Goal: Find specific fact: Find specific fact

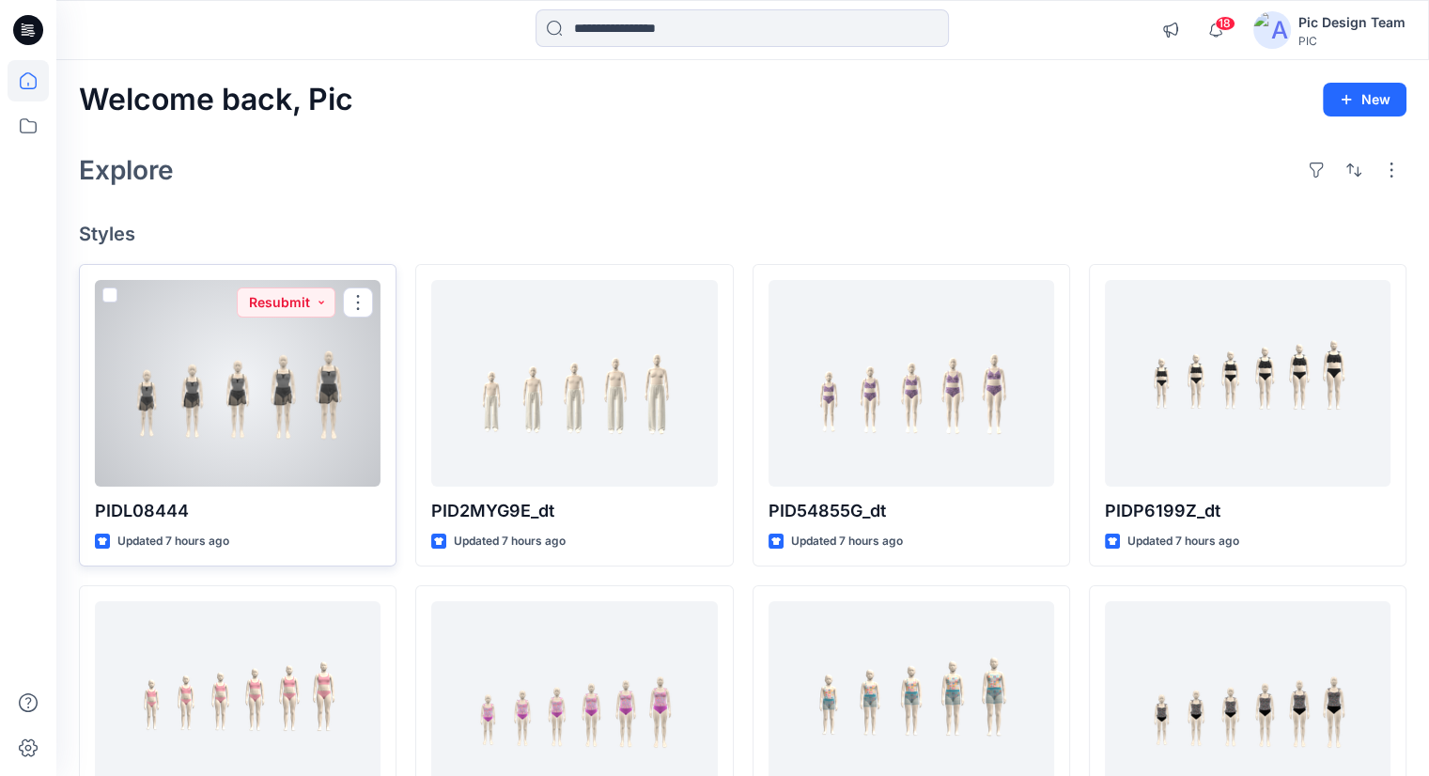
click at [257, 407] on div at bounding box center [238, 383] width 286 height 207
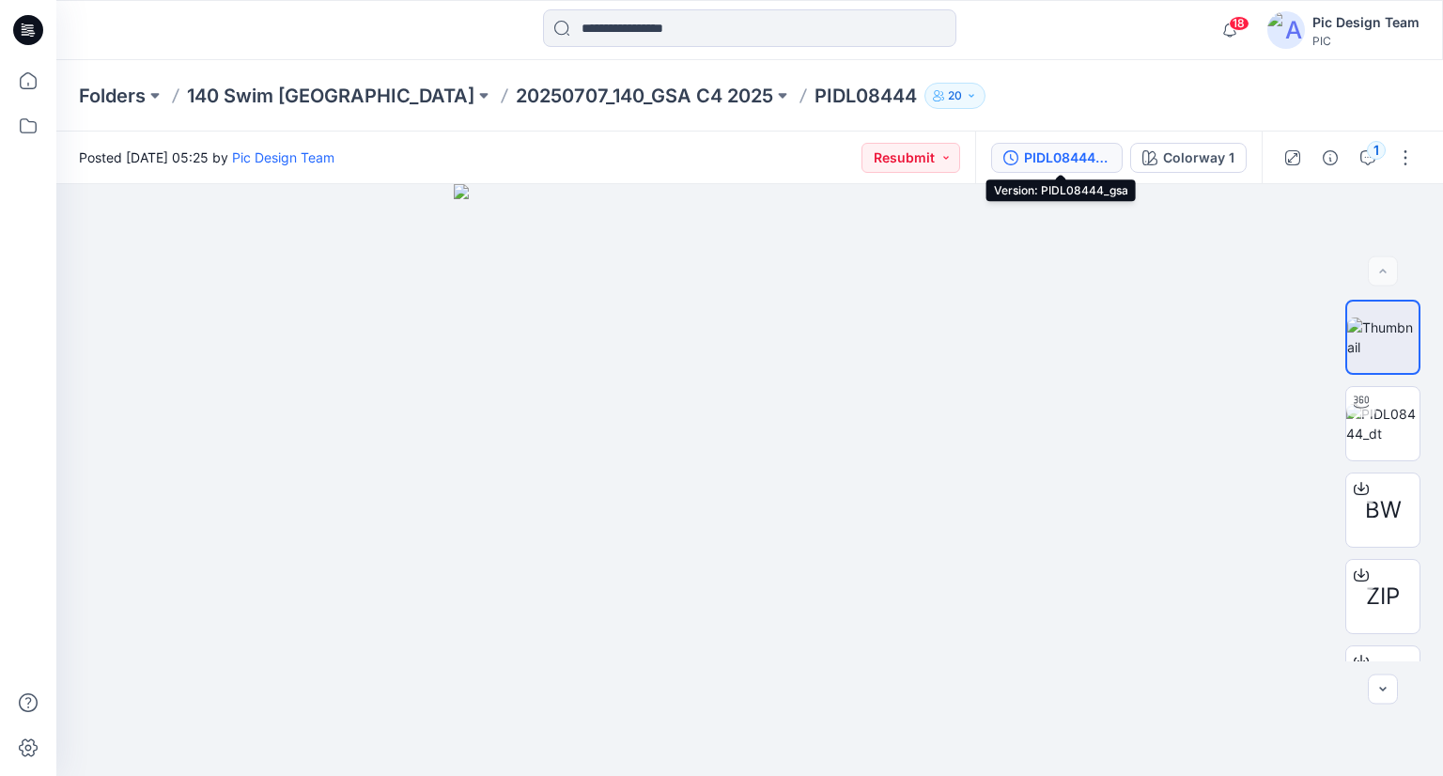
click at [1100, 157] on div "PIDL08444_gsa" at bounding box center [1067, 158] width 86 height 21
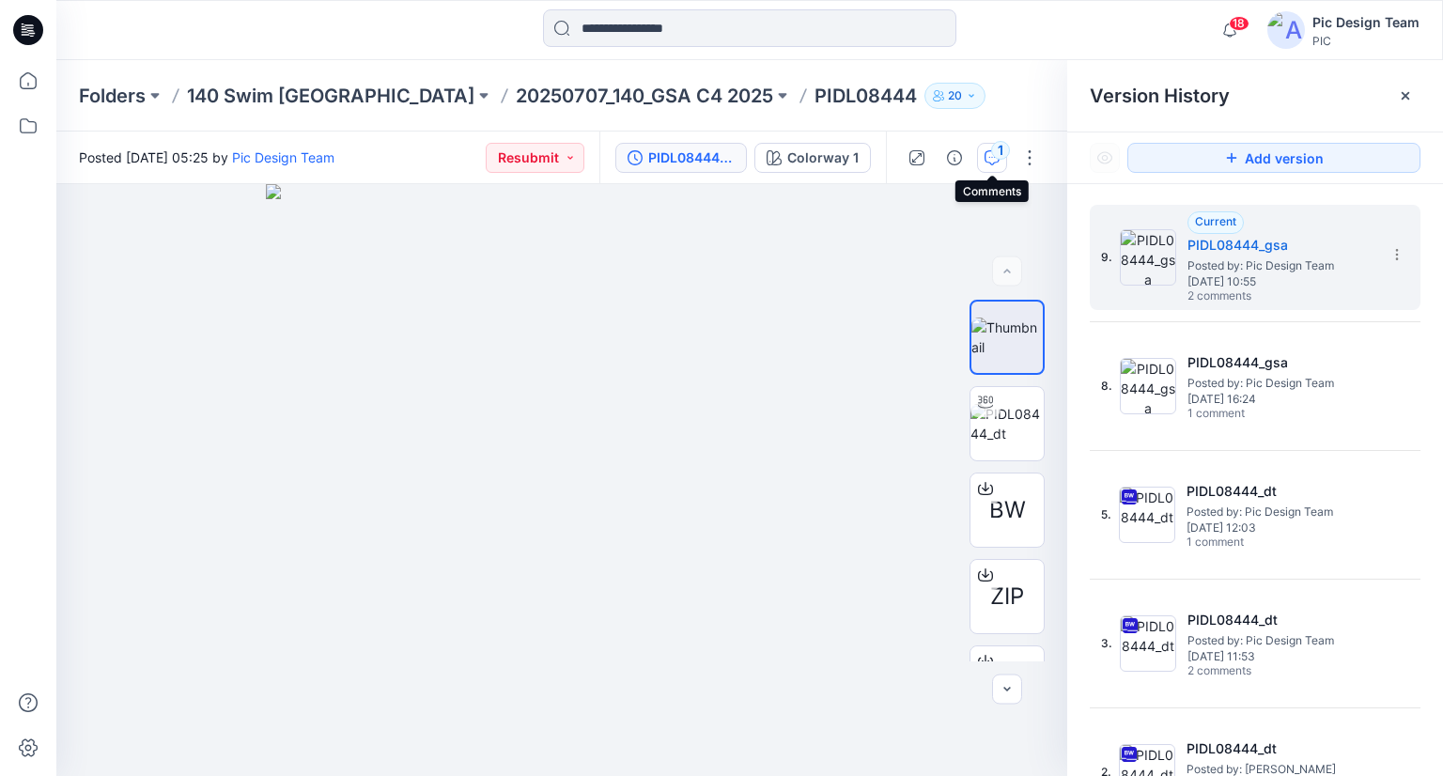
click at [1000, 159] on div "1" at bounding box center [1000, 150] width 19 height 19
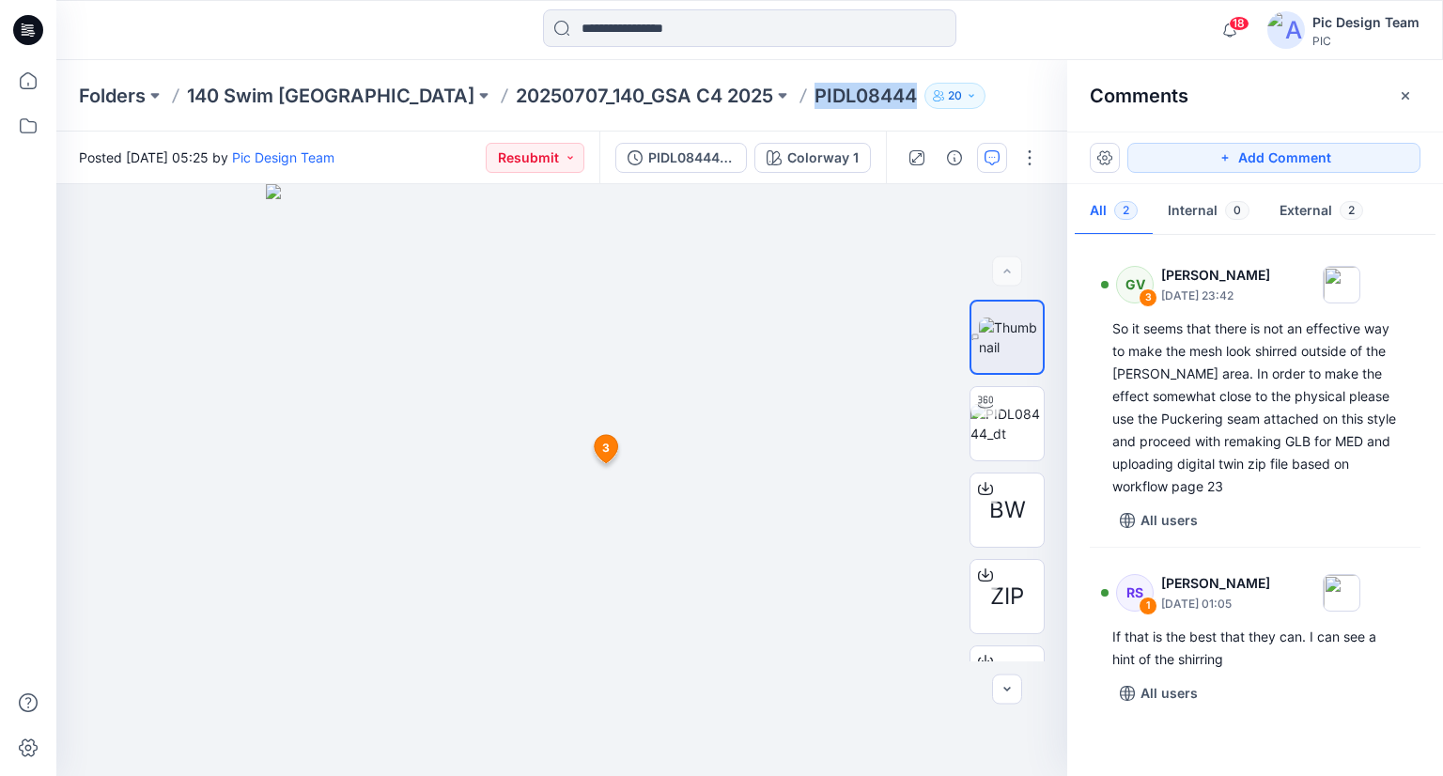
drag, startPoint x: 662, startPoint y: 102, endPoint x: 763, endPoint y: 102, distance: 100.5
click at [815, 102] on p "PIDL08444" at bounding box center [866, 96] width 102 height 26
copy p "PIDL08444"
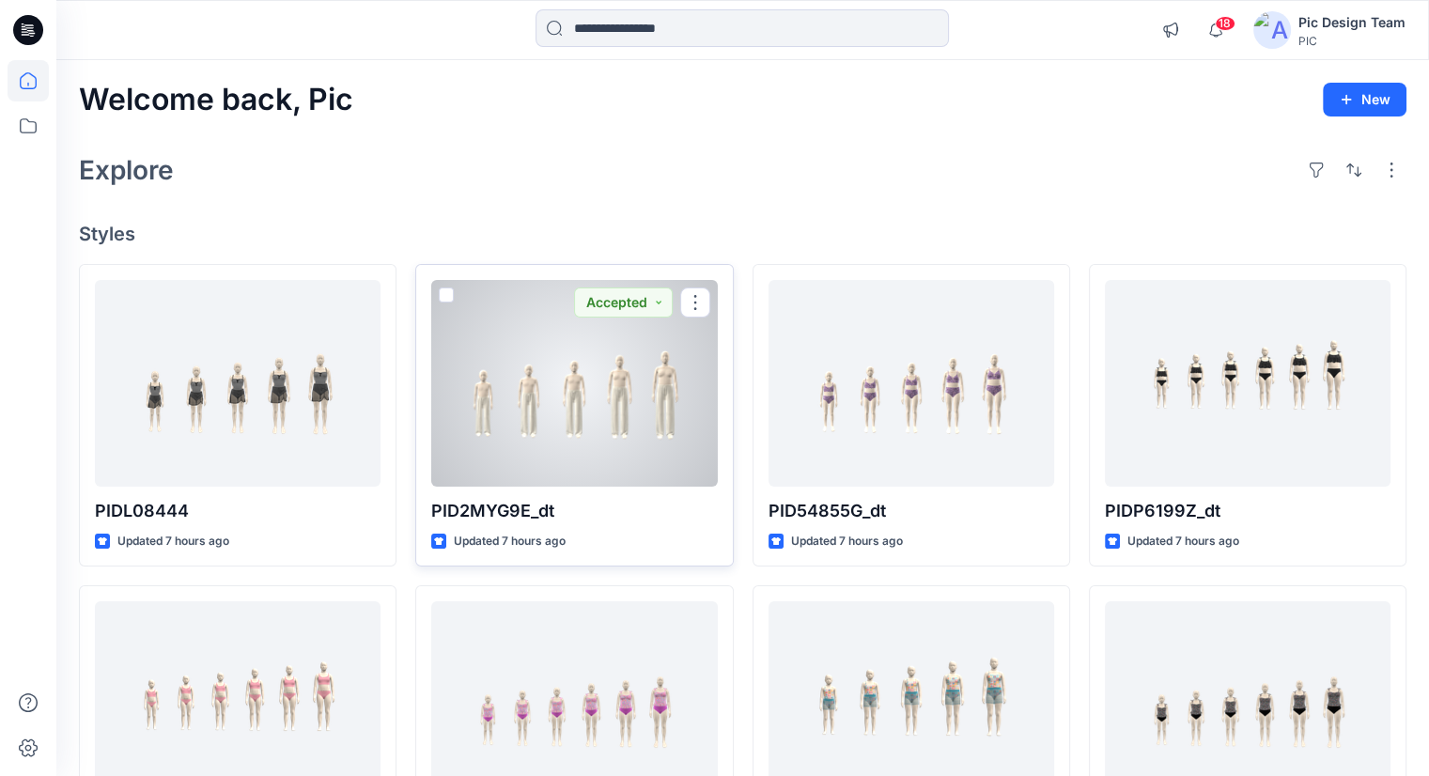
click at [540, 400] on div at bounding box center [574, 383] width 286 height 207
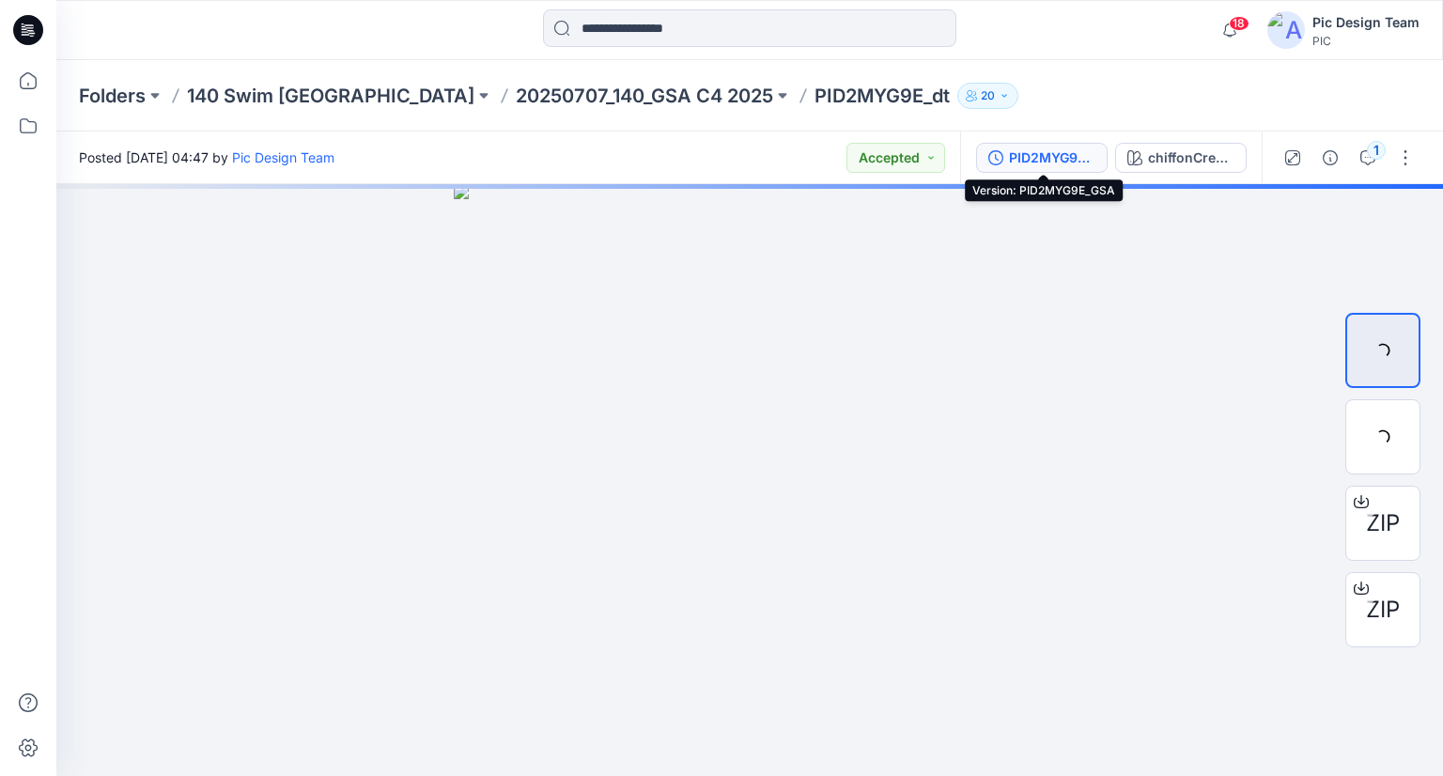
click at [1070, 157] on div "PID2MYG9E_GSA" at bounding box center [1052, 158] width 86 height 21
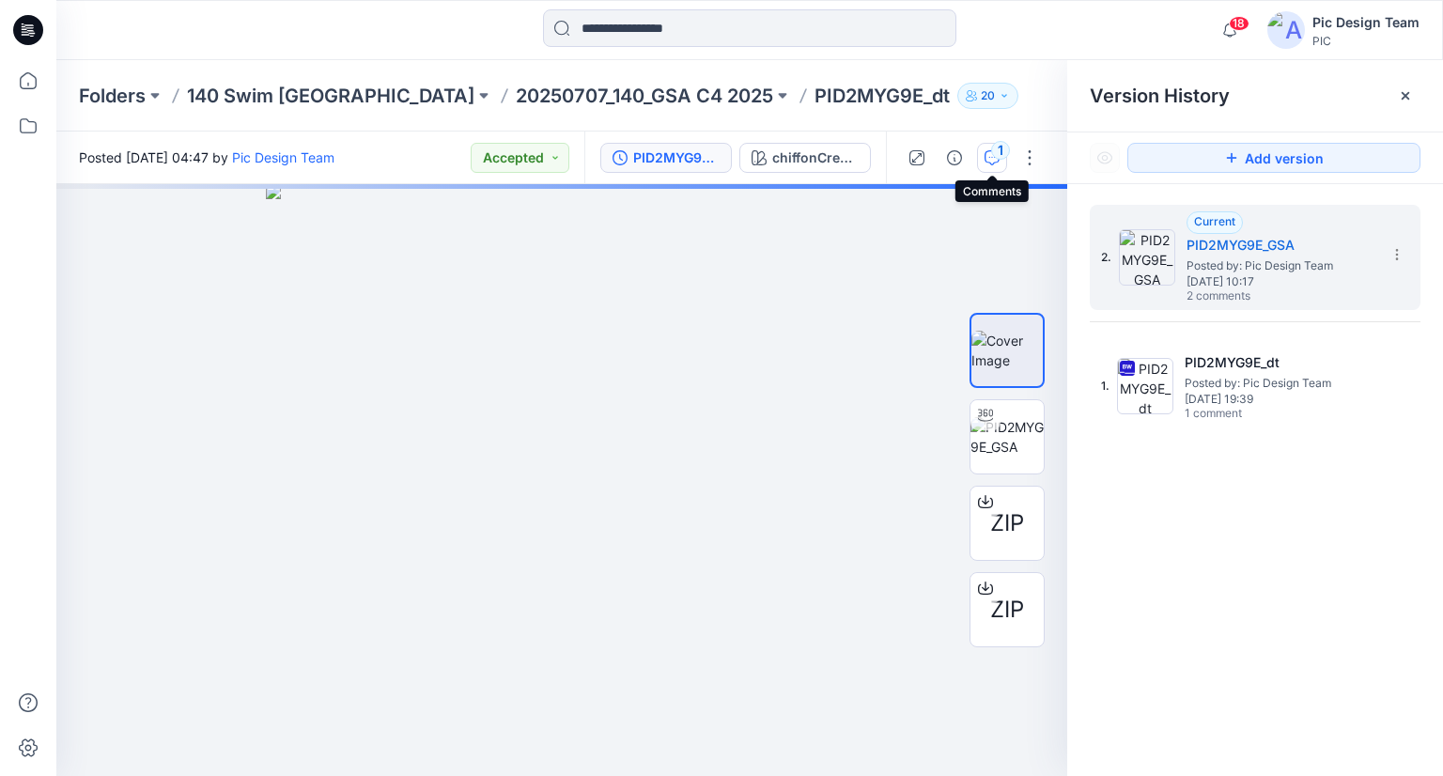
click at [1004, 155] on div "1" at bounding box center [1000, 150] width 19 height 19
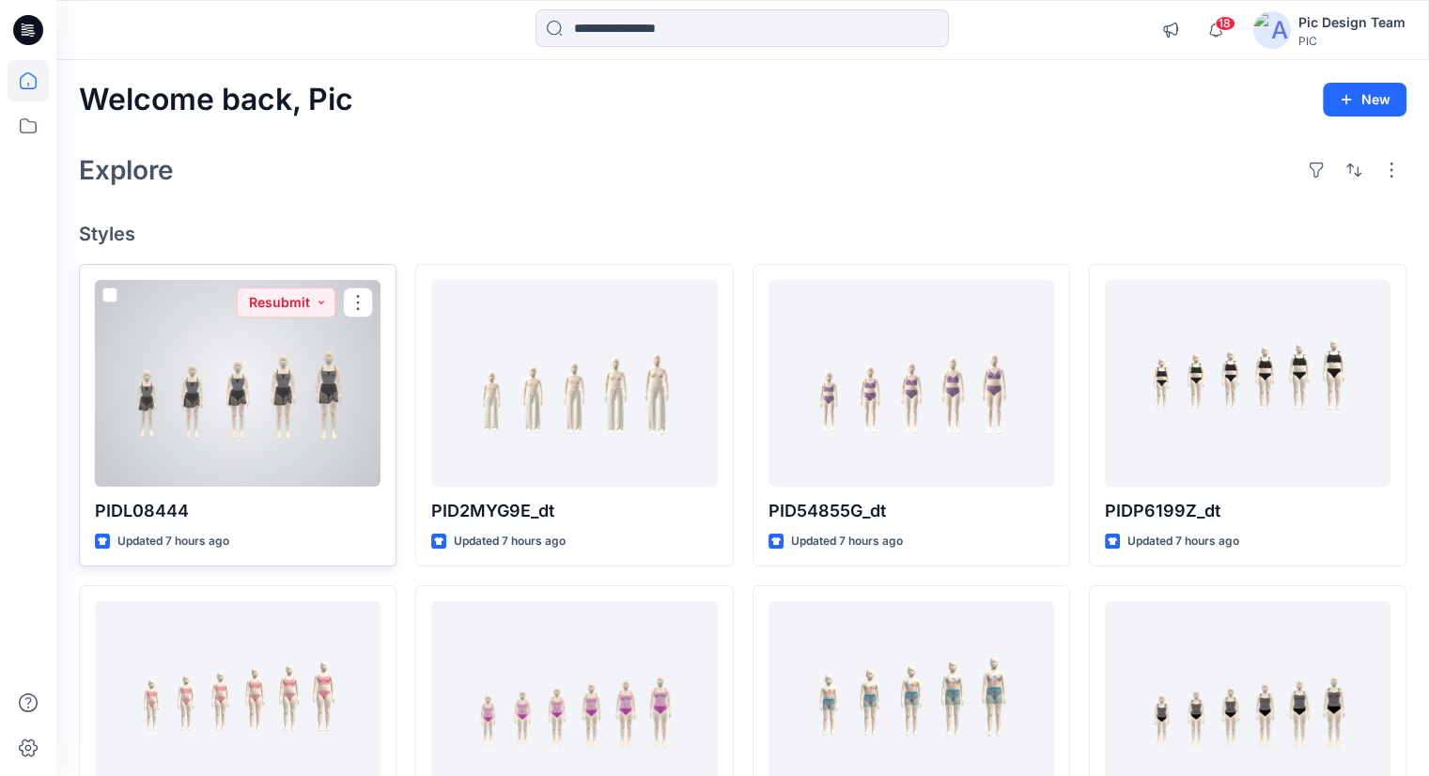
click at [334, 407] on div at bounding box center [238, 383] width 286 height 207
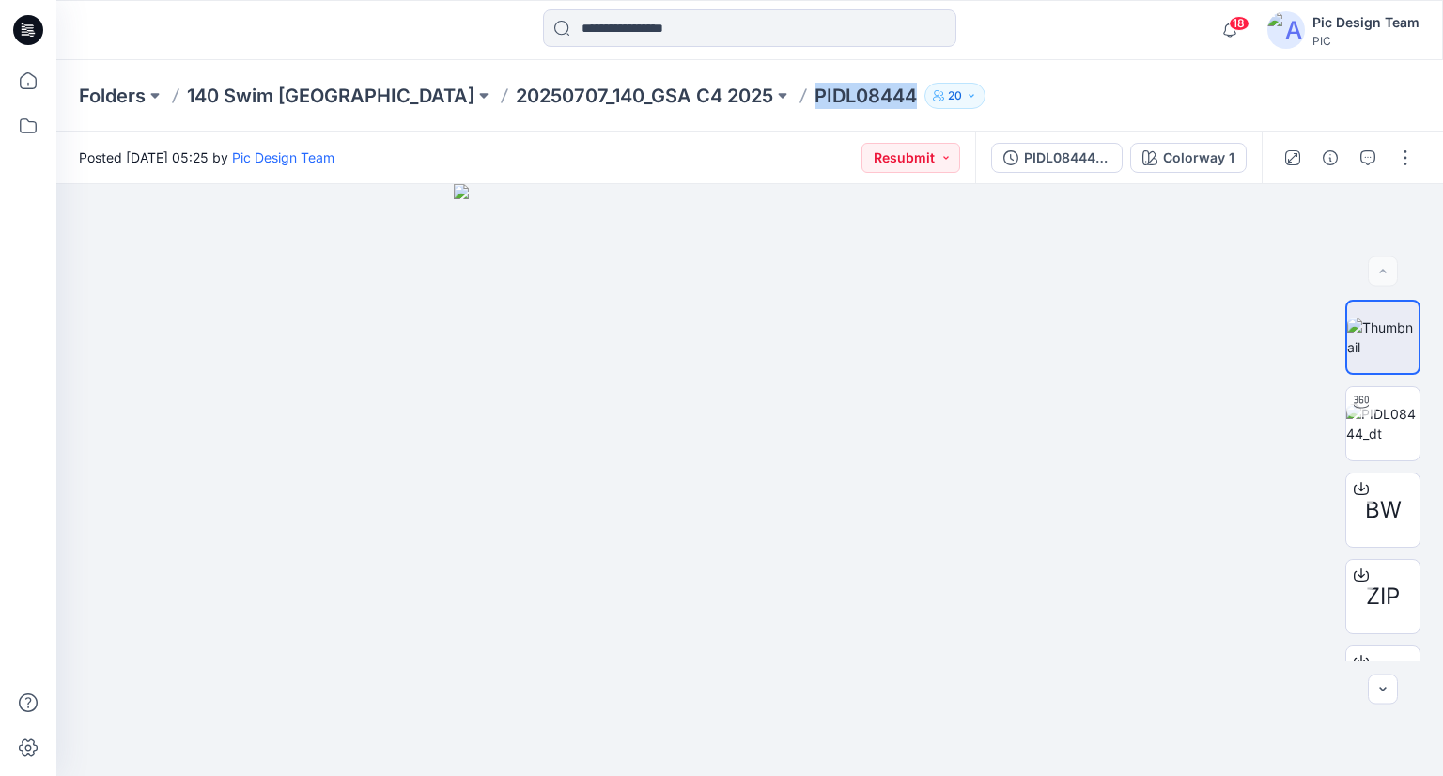
drag, startPoint x: 665, startPoint y: 98, endPoint x: 761, endPoint y: 101, distance: 95.9
click at [815, 101] on p "PIDL08444" at bounding box center [866, 96] width 102 height 26
copy p "PIDL08444"
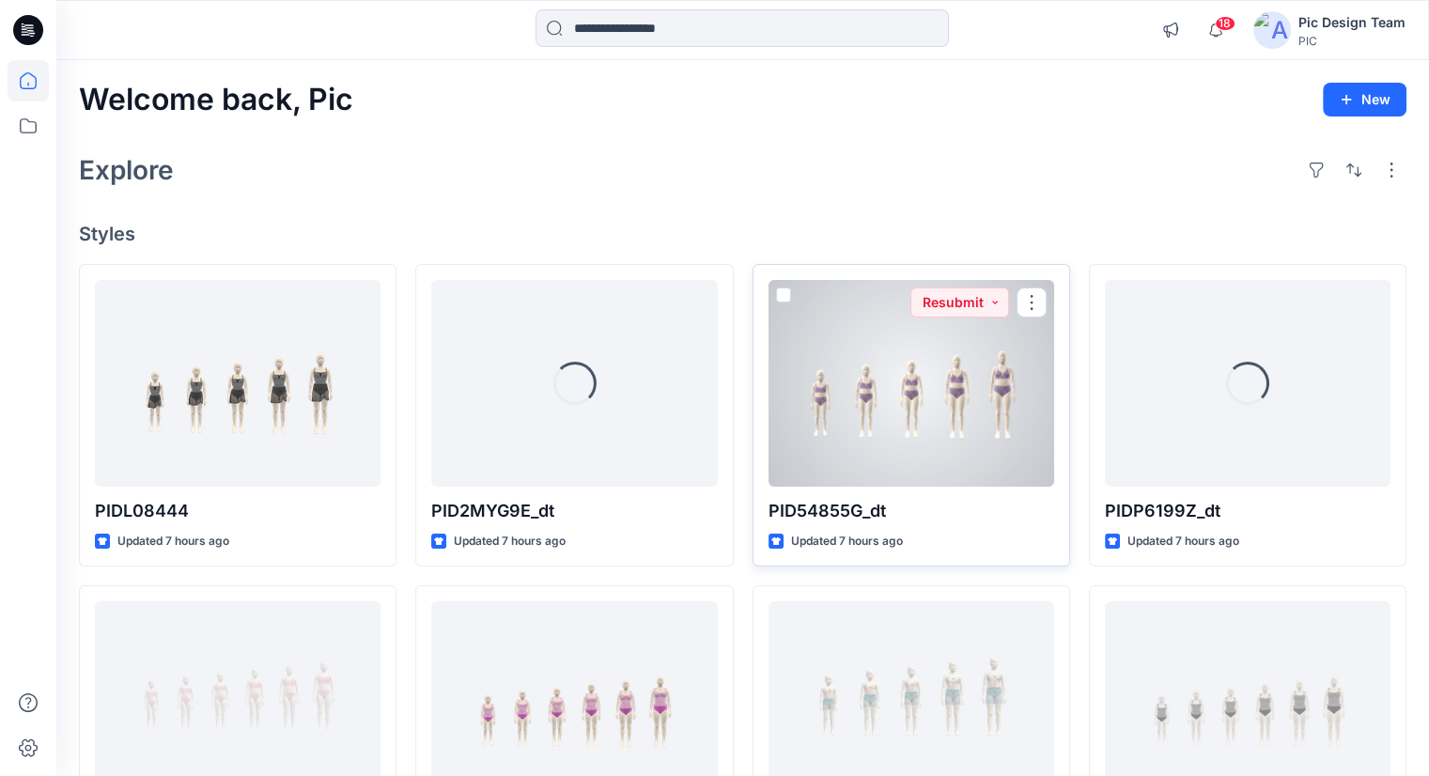
click at [848, 364] on div at bounding box center [912, 383] width 286 height 207
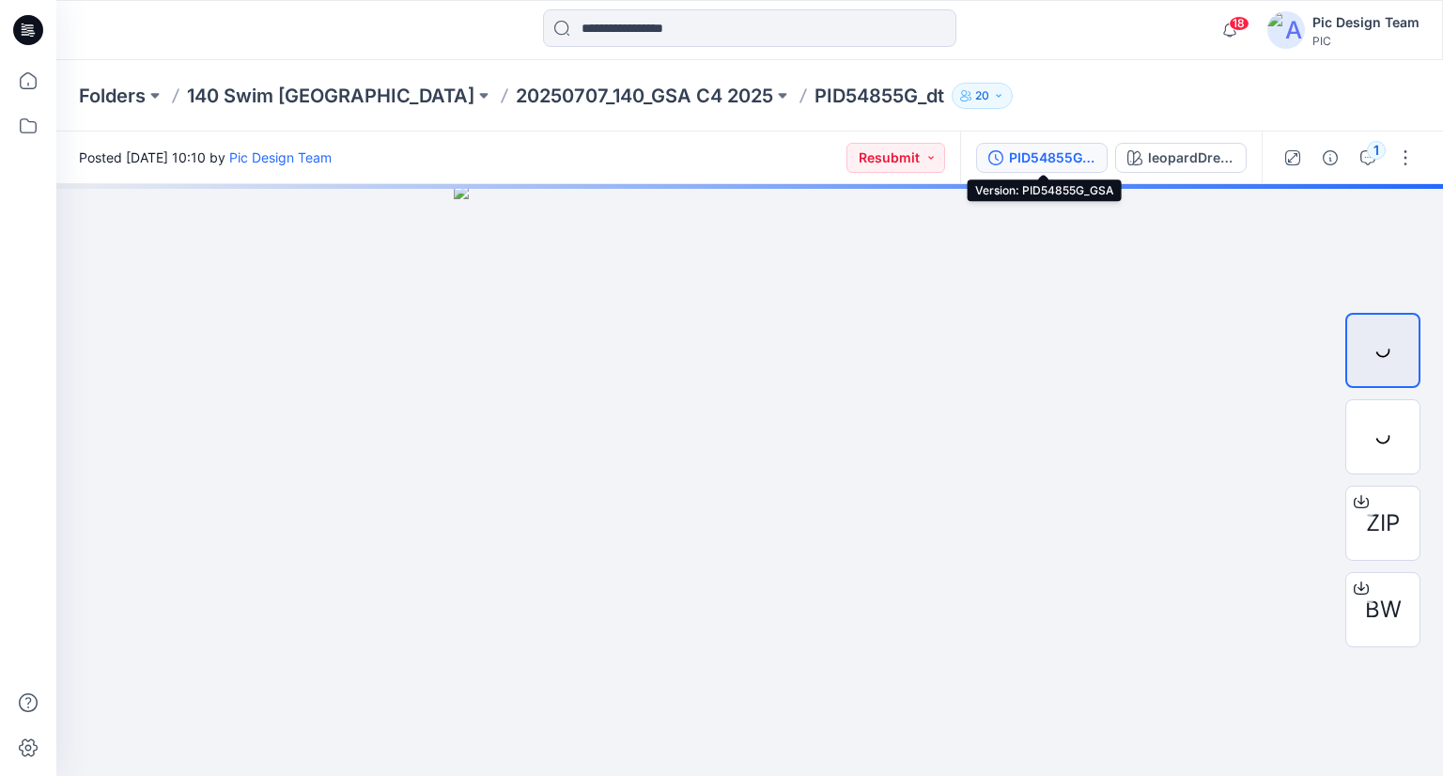
click at [1058, 157] on div "PID54855G_GSA" at bounding box center [1052, 158] width 86 height 21
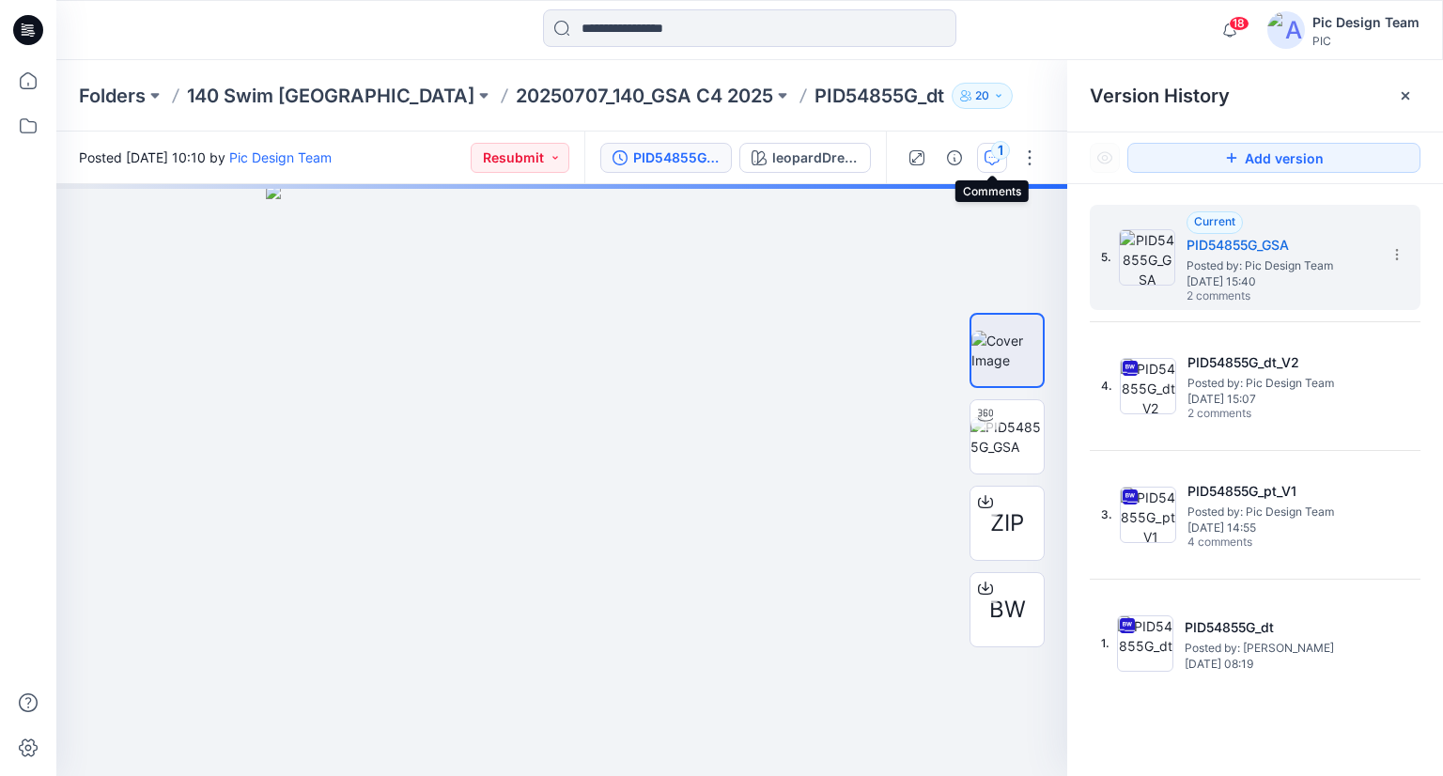
click at [977, 164] on button "1" at bounding box center [992, 158] width 30 height 30
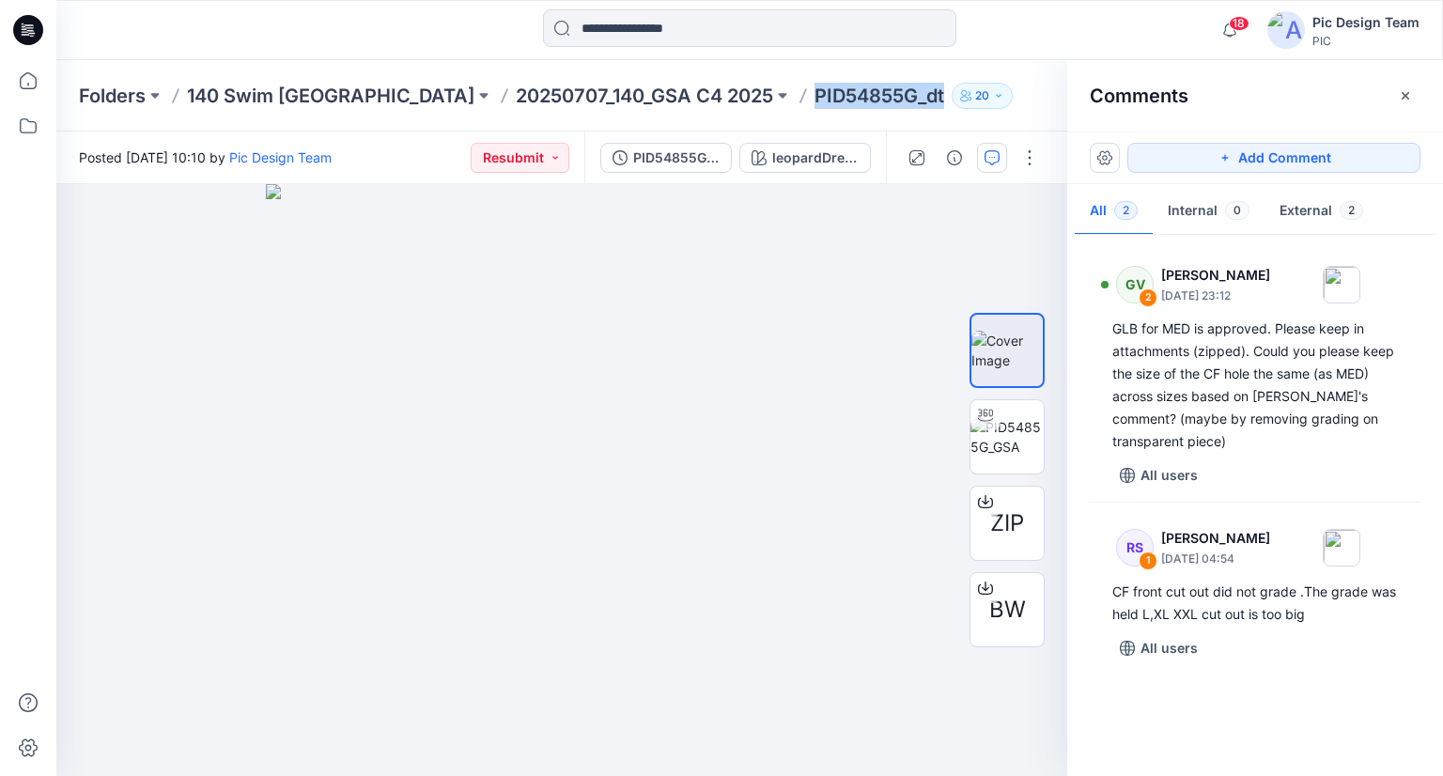
drag, startPoint x: 663, startPoint y: 98, endPoint x: 793, endPoint y: 112, distance: 130.4
click at [793, 112] on div "Folders 140 Swim USA 20250707_140_GSA C4 2025 PID54855G_dt 20" at bounding box center [749, 95] width 1387 height 71
copy p "PID54855G_dt"
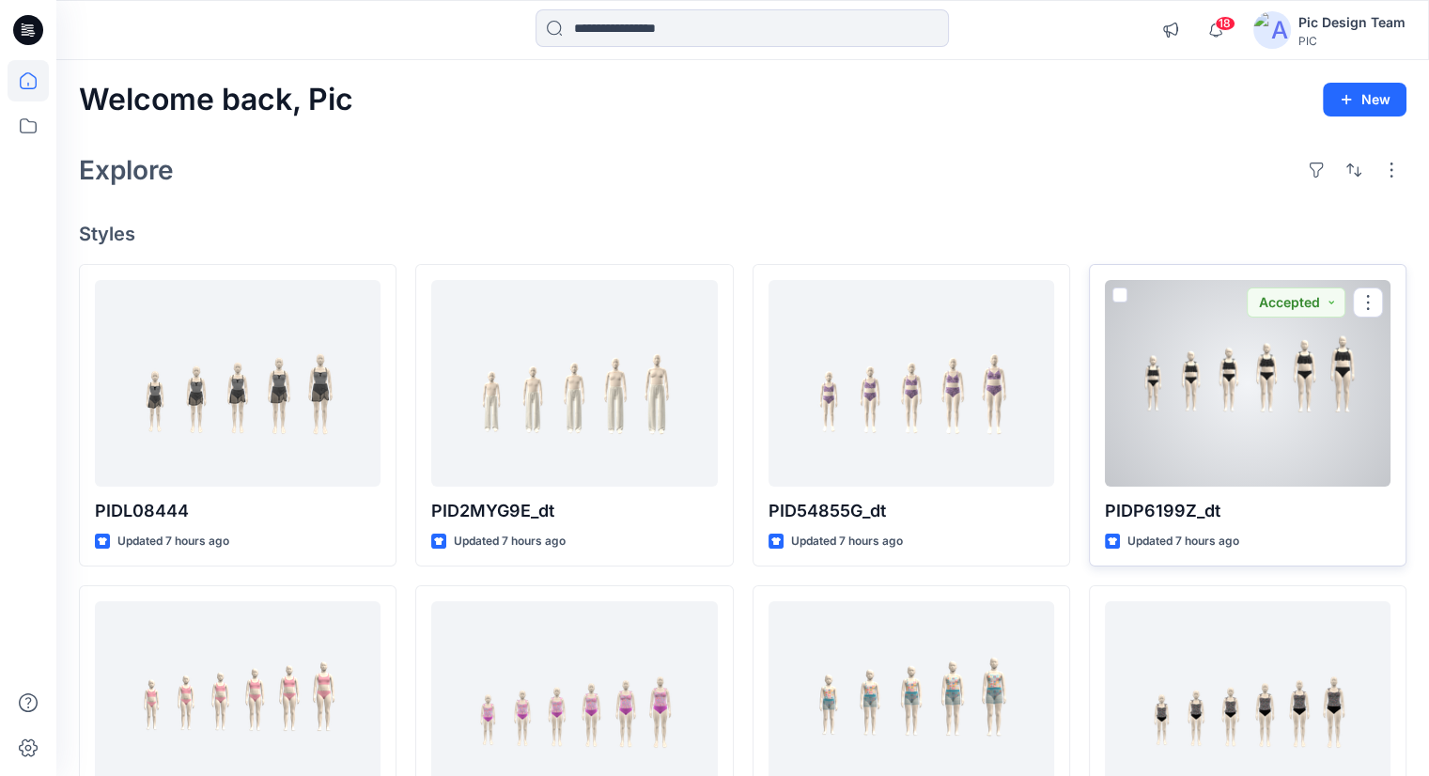
click at [1165, 388] on div at bounding box center [1248, 383] width 286 height 207
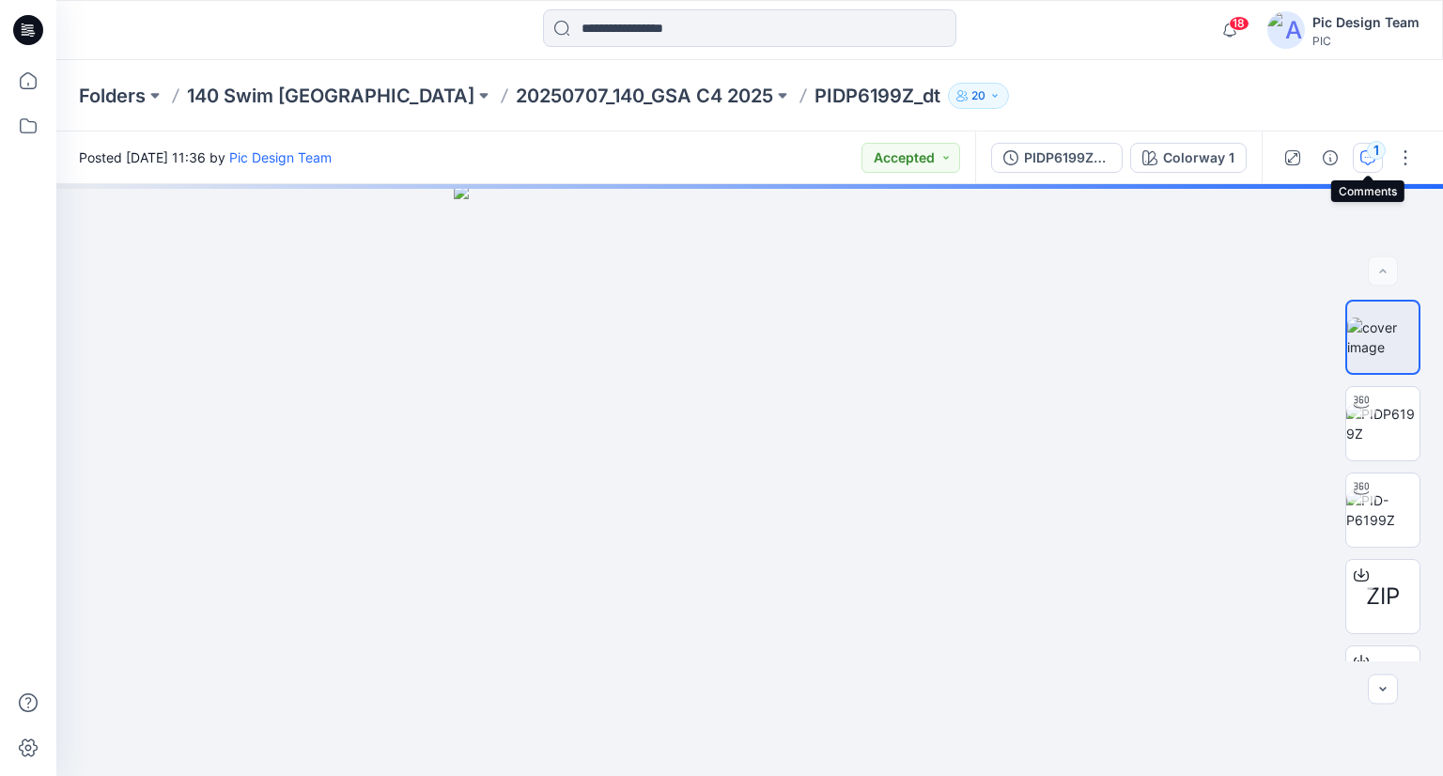
click at [1376, 155] on div "1" at bounding box center [1376, 150] width 19 height 19
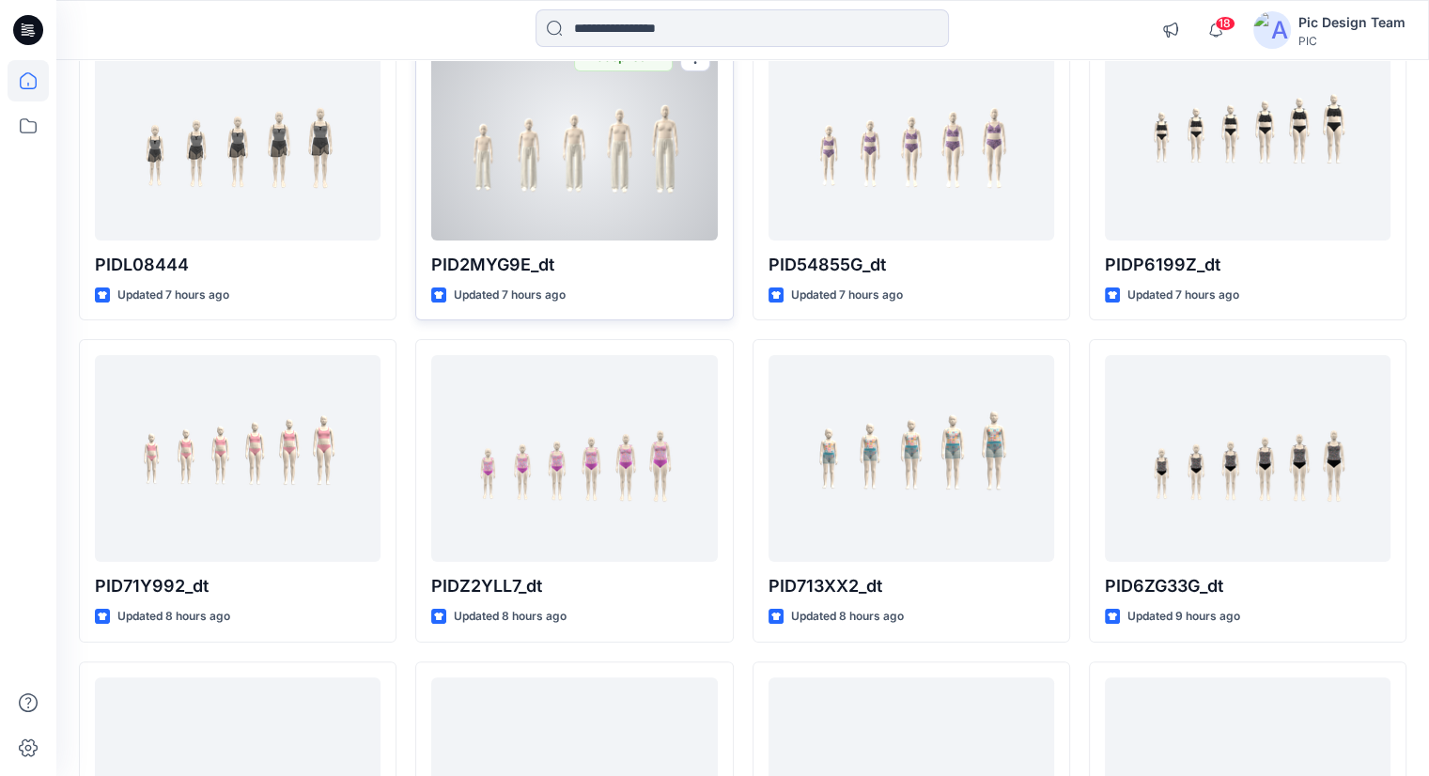
scroll to position [259, 0]
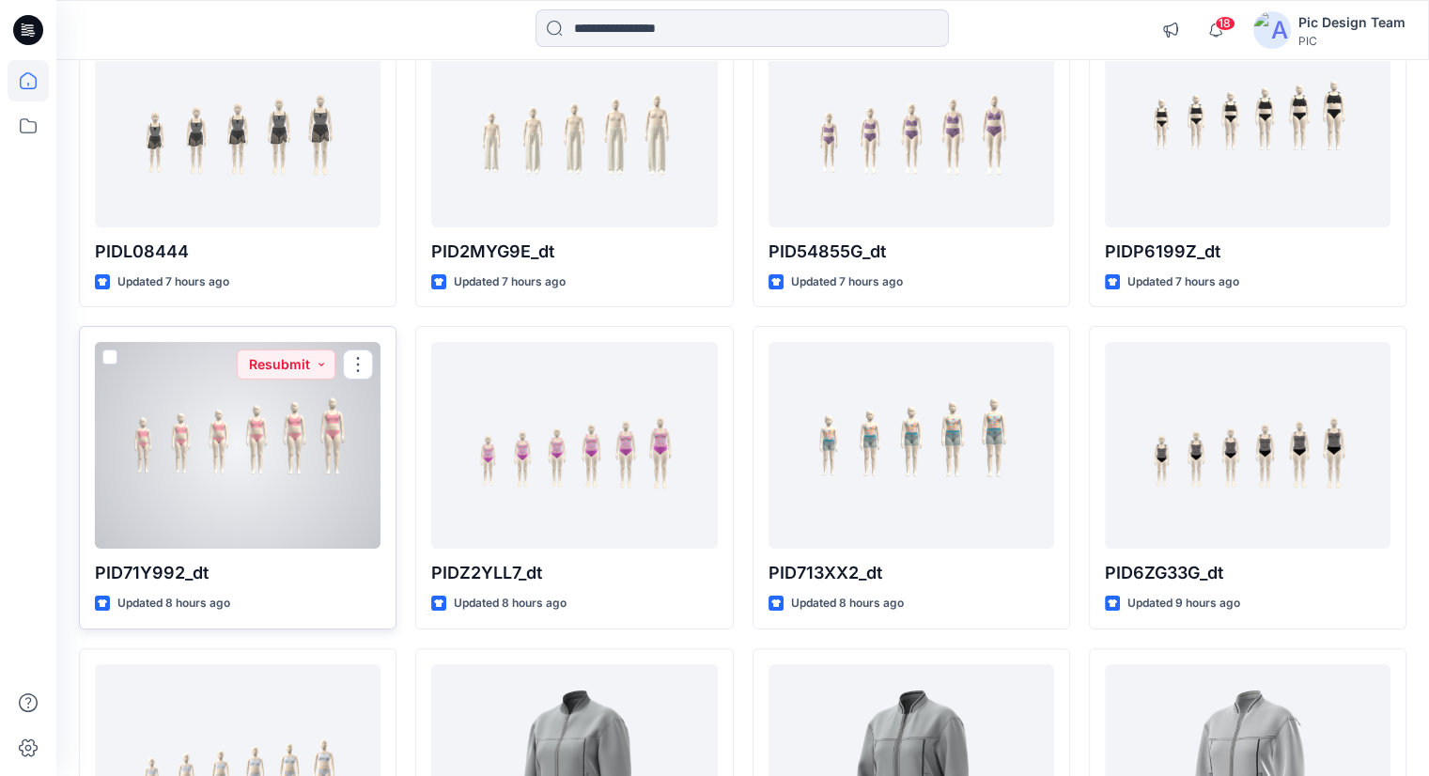
click at [309, 497] on div at bounding box center [238, 445] width 286 height 207
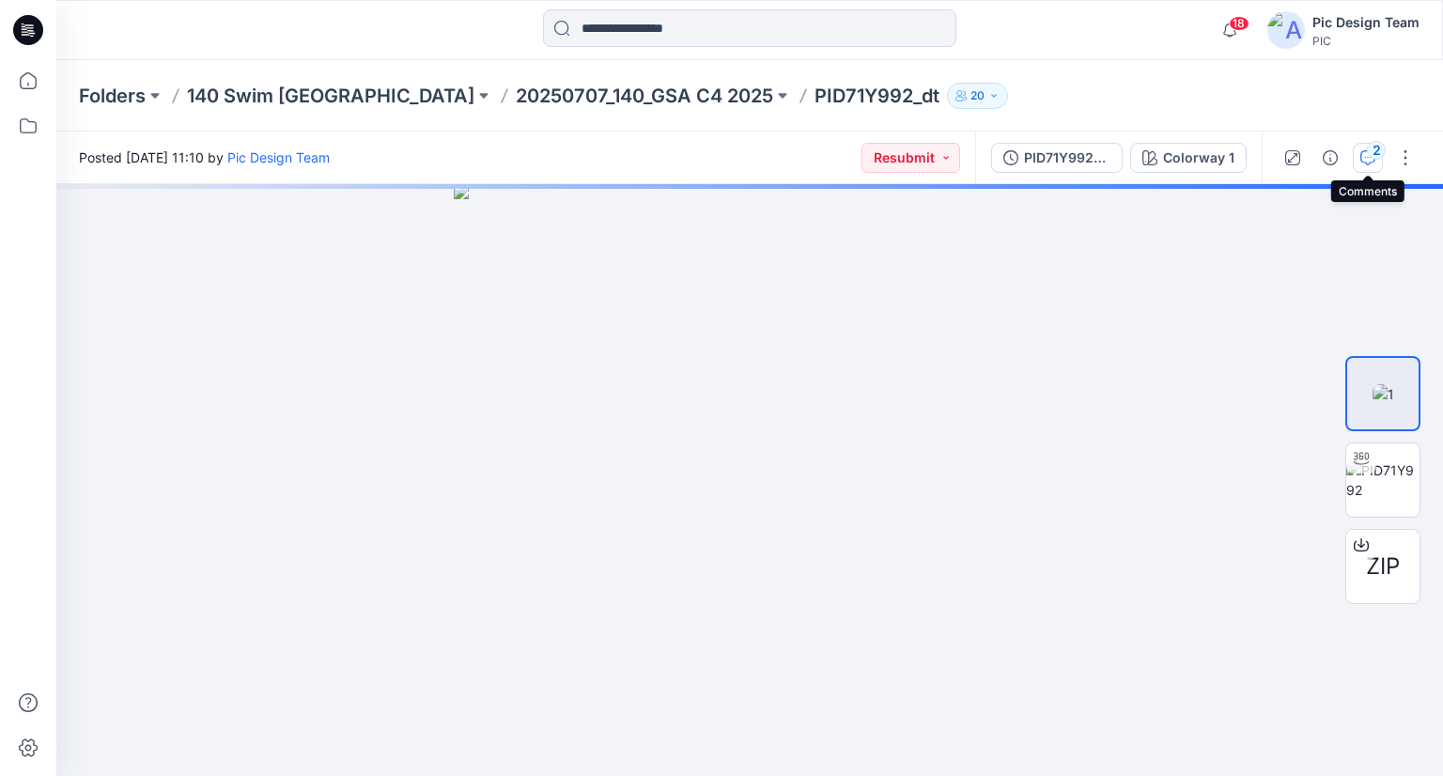
click at [1361, 151] on icon "button" at bounding box center [1368, 157] width 15 height 15
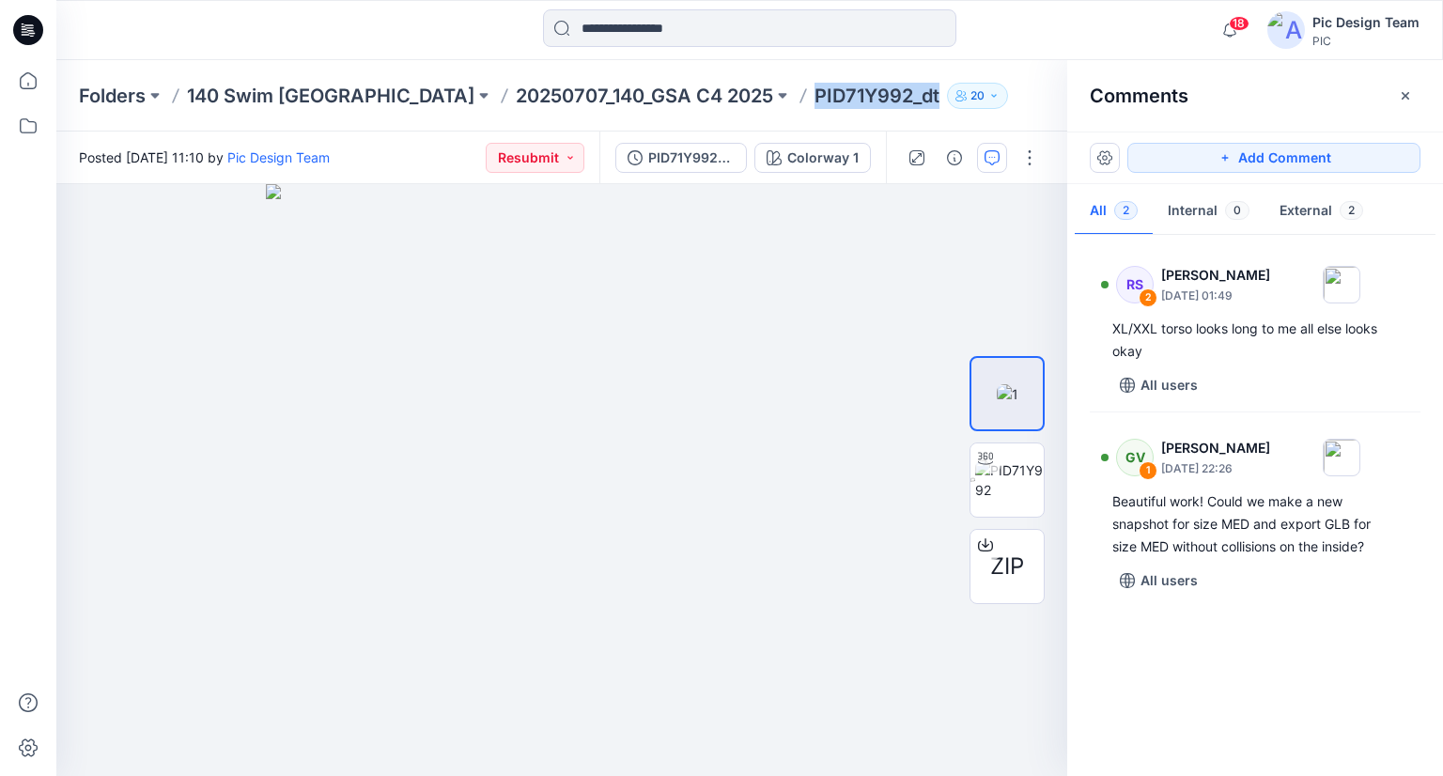
drag, startPoint x: 665, startPoint y: 95, endPoint x: 785, endPoint y: 102, distance: 119.6
click at [815, 102] on p "PID71Y992_dt" at bounding box center [877, 96] width 125 height 26
copy p "PID71Y992_dt"
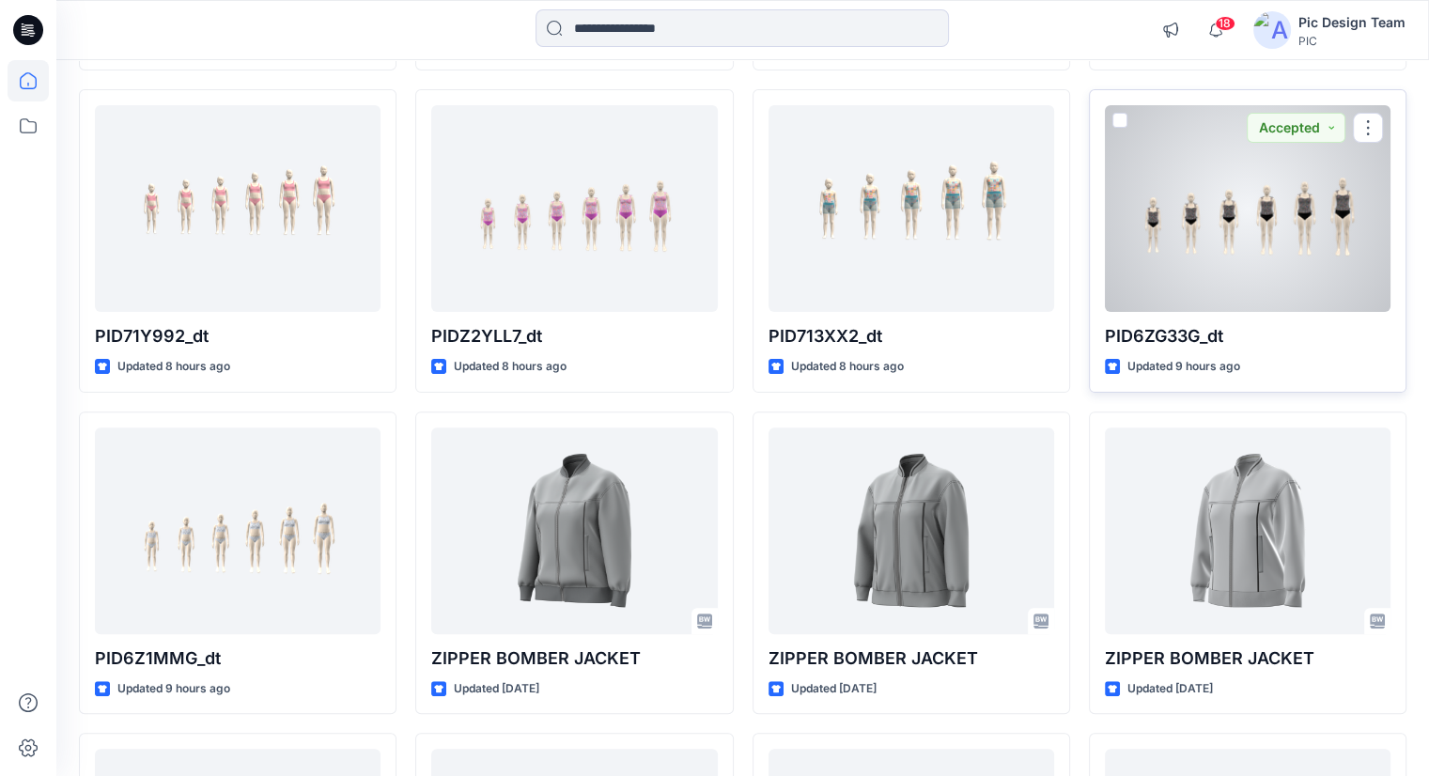
scroll to position [498, 0]
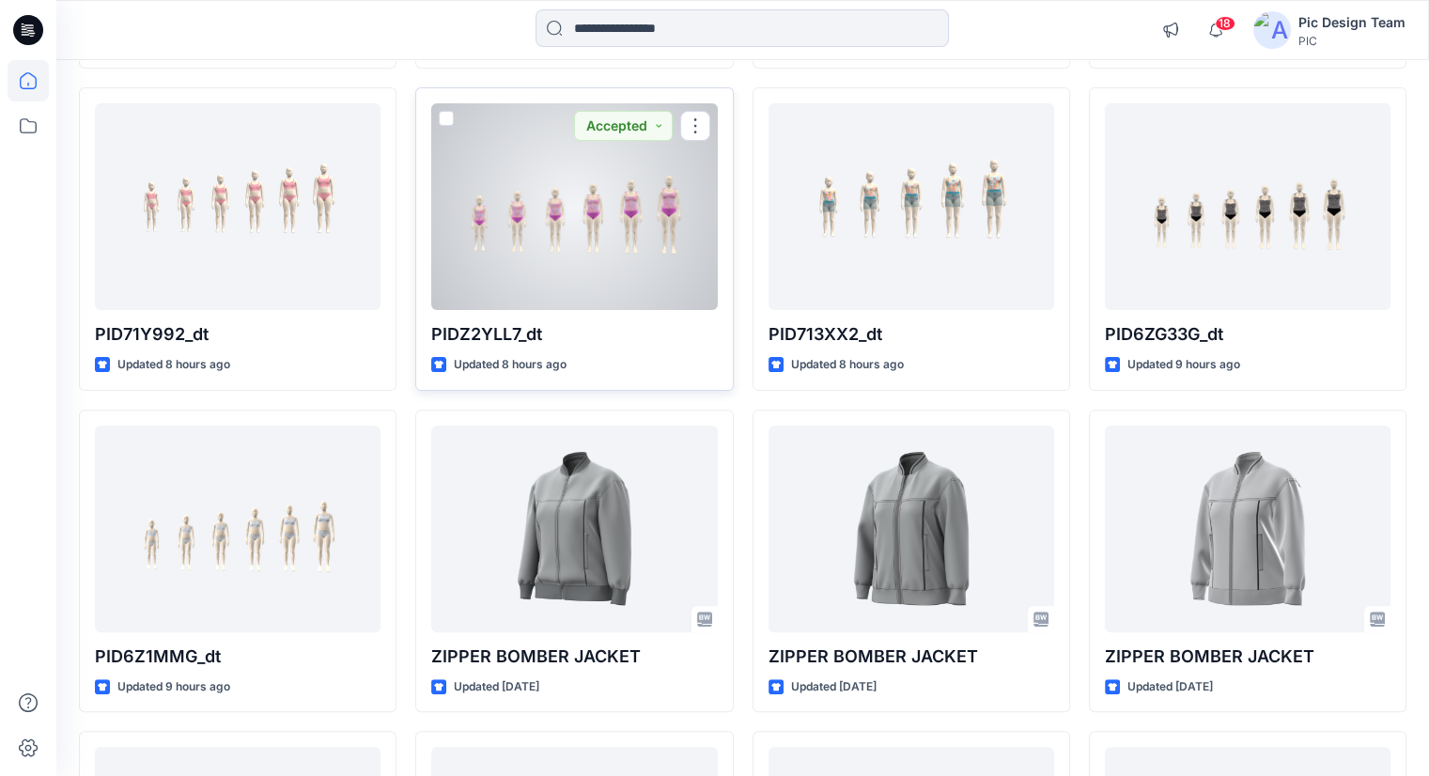
click at [497, 266] on div at bounding box center [574, 206] width 286 height 207
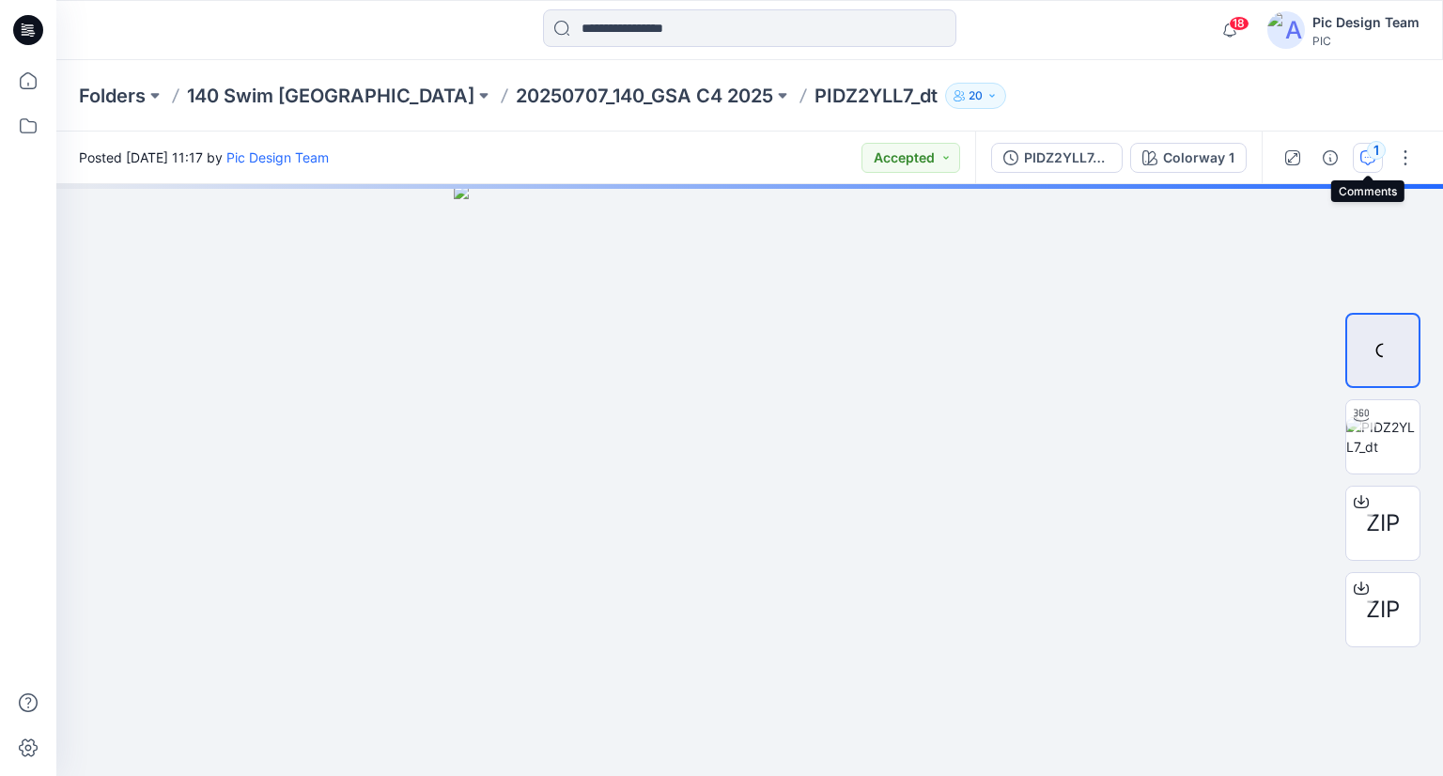
click at [1370, 154] on div "1" at bounding box center [1376, 150] width 19 height 19
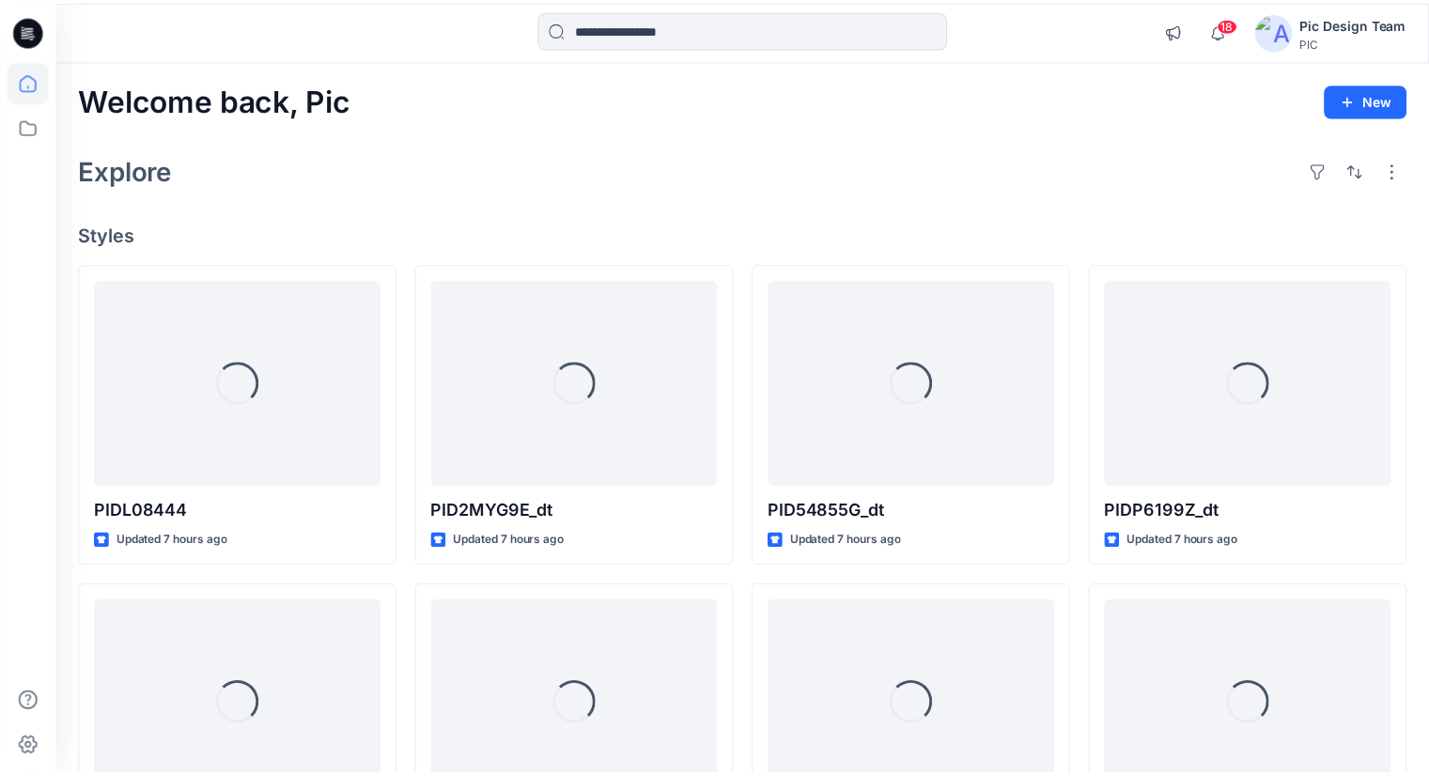
scroll to position [498, 0]
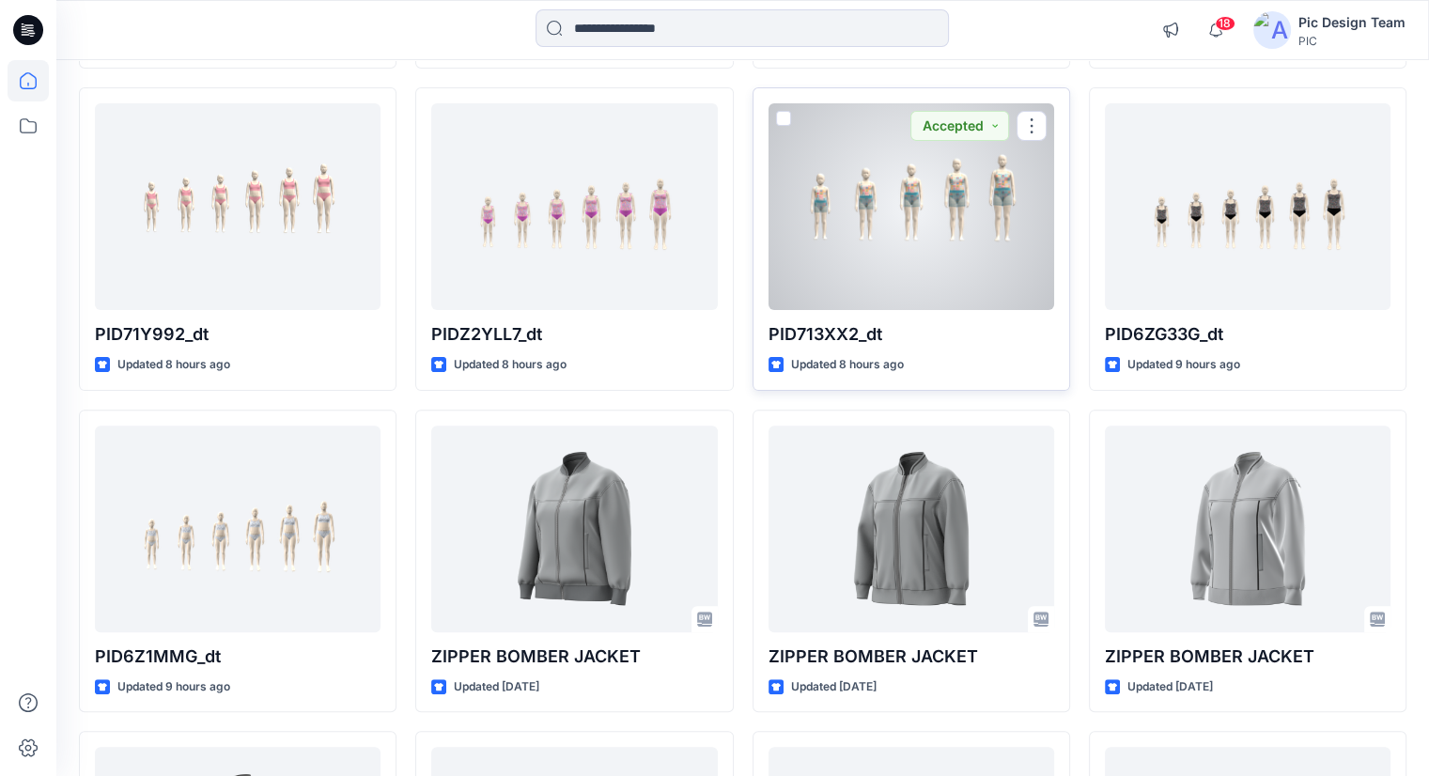
click at [836, 223] on div at bounding box center [912, 206] width 286 height 207
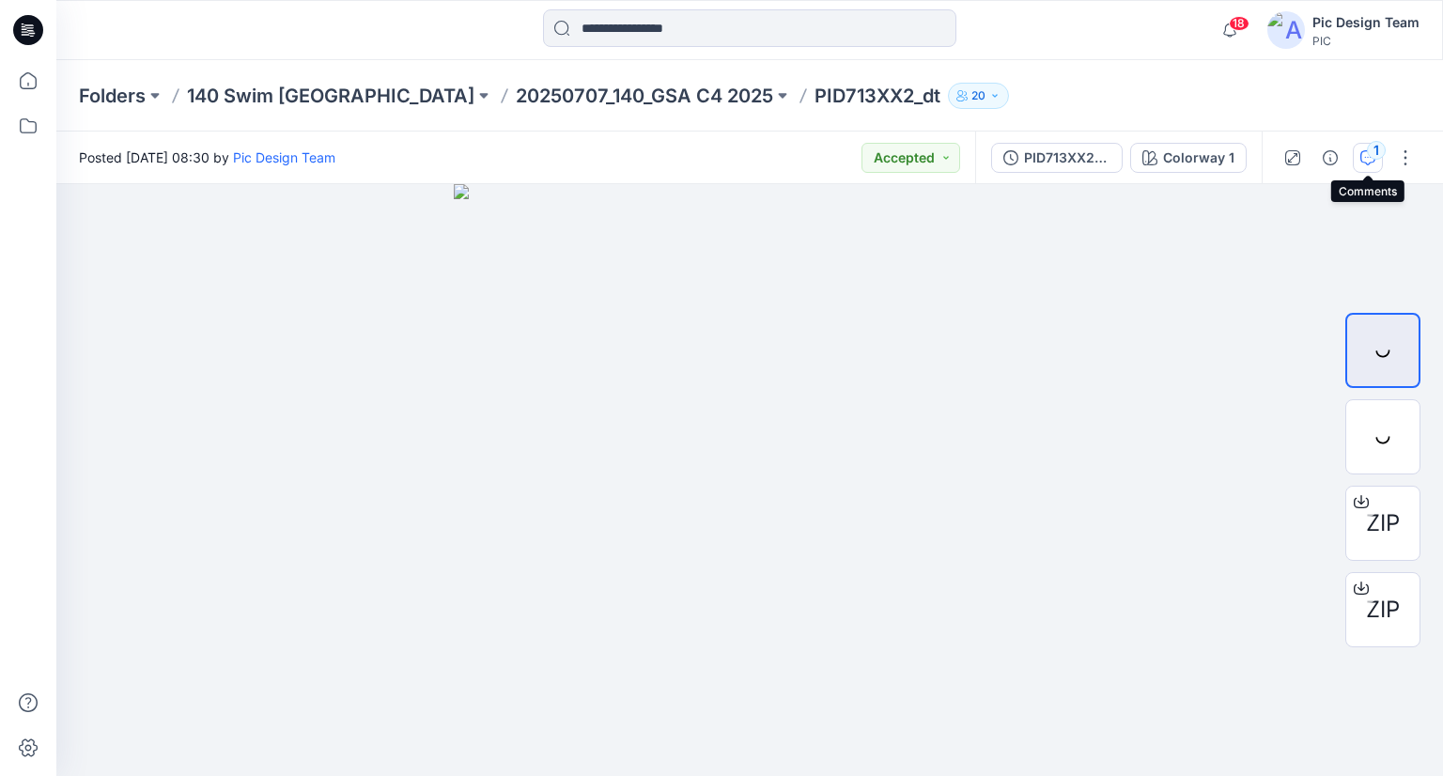
click at [1364, 164] on icon "button" at bounding box center [1368, 157] width 15 height 15
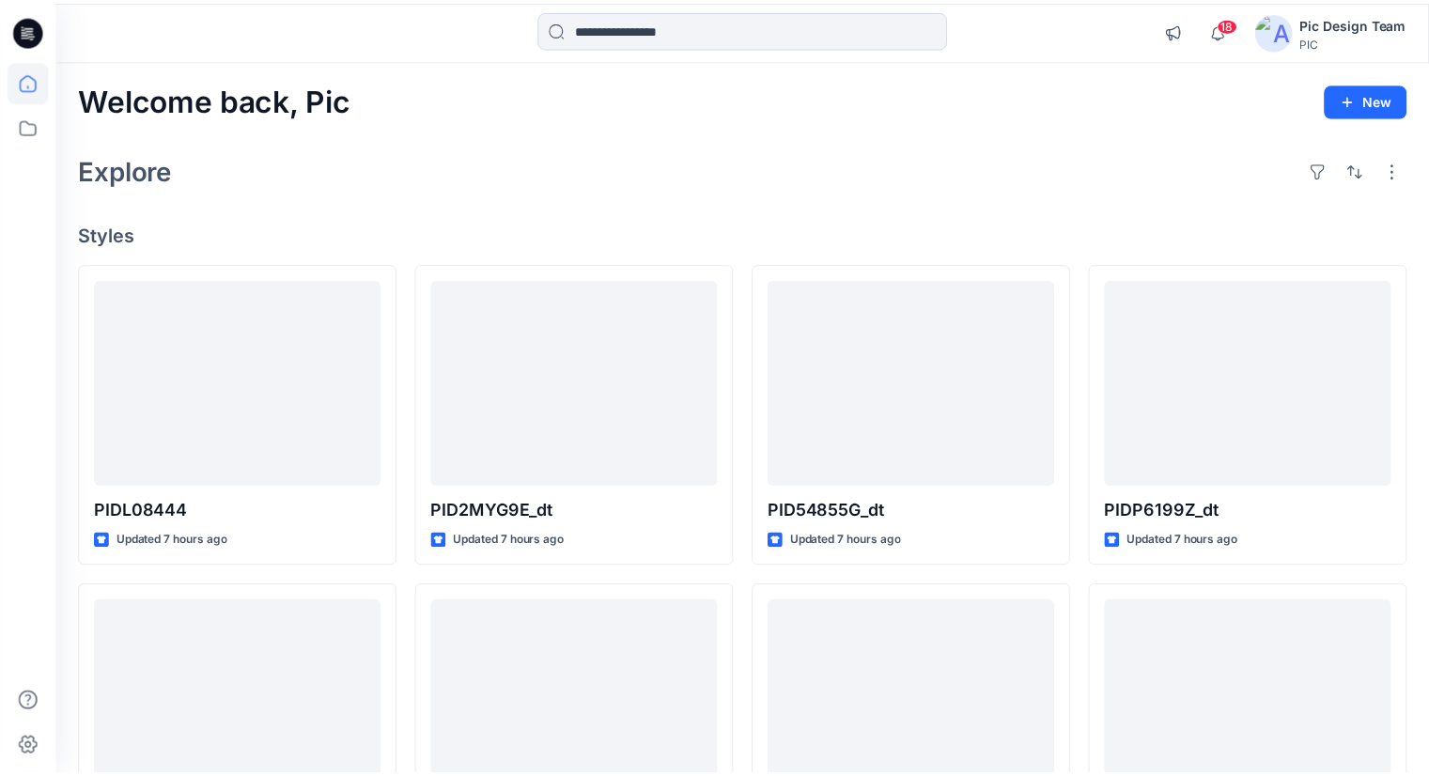
scroll to position [498, 0]
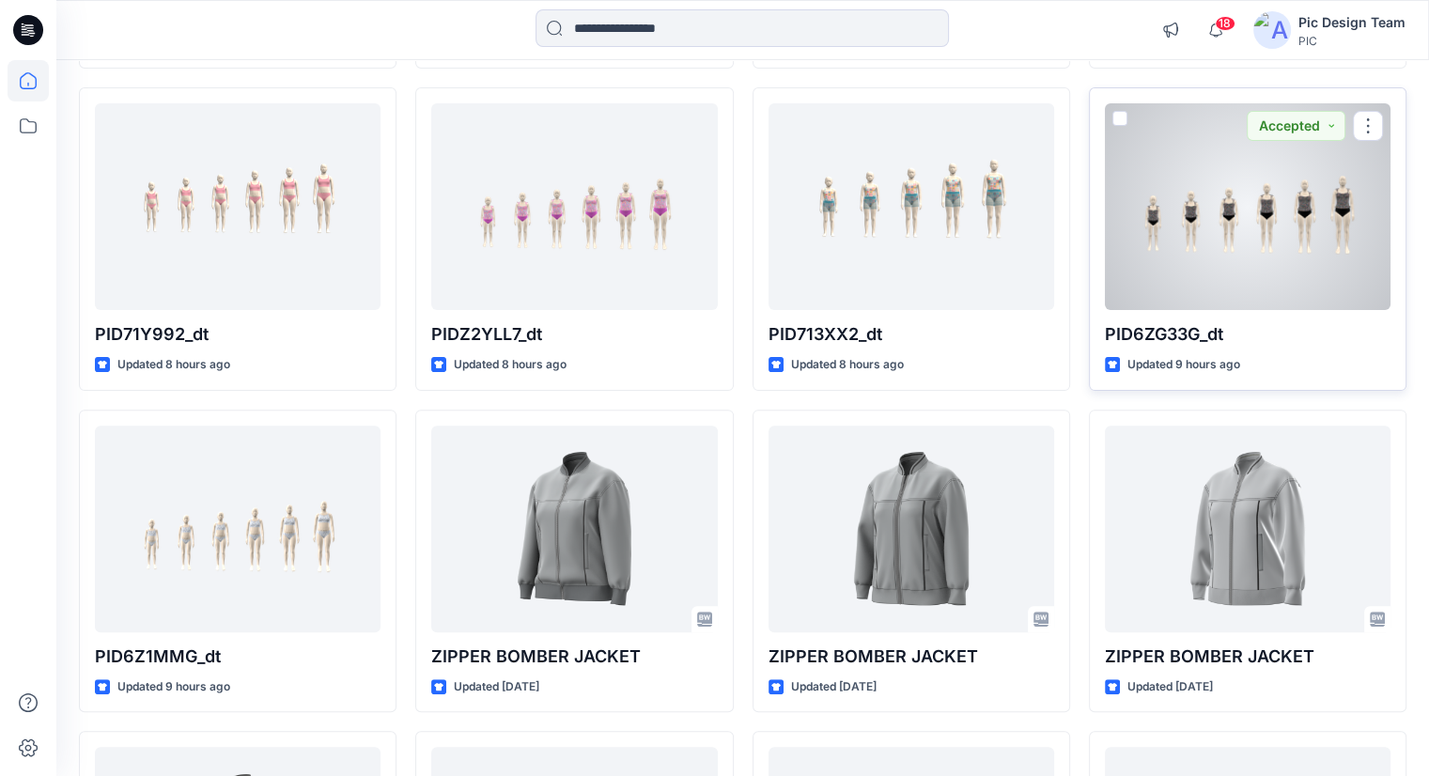
click at [1265, 200] on div at bounding box center [1248, 206] width 286 height 207
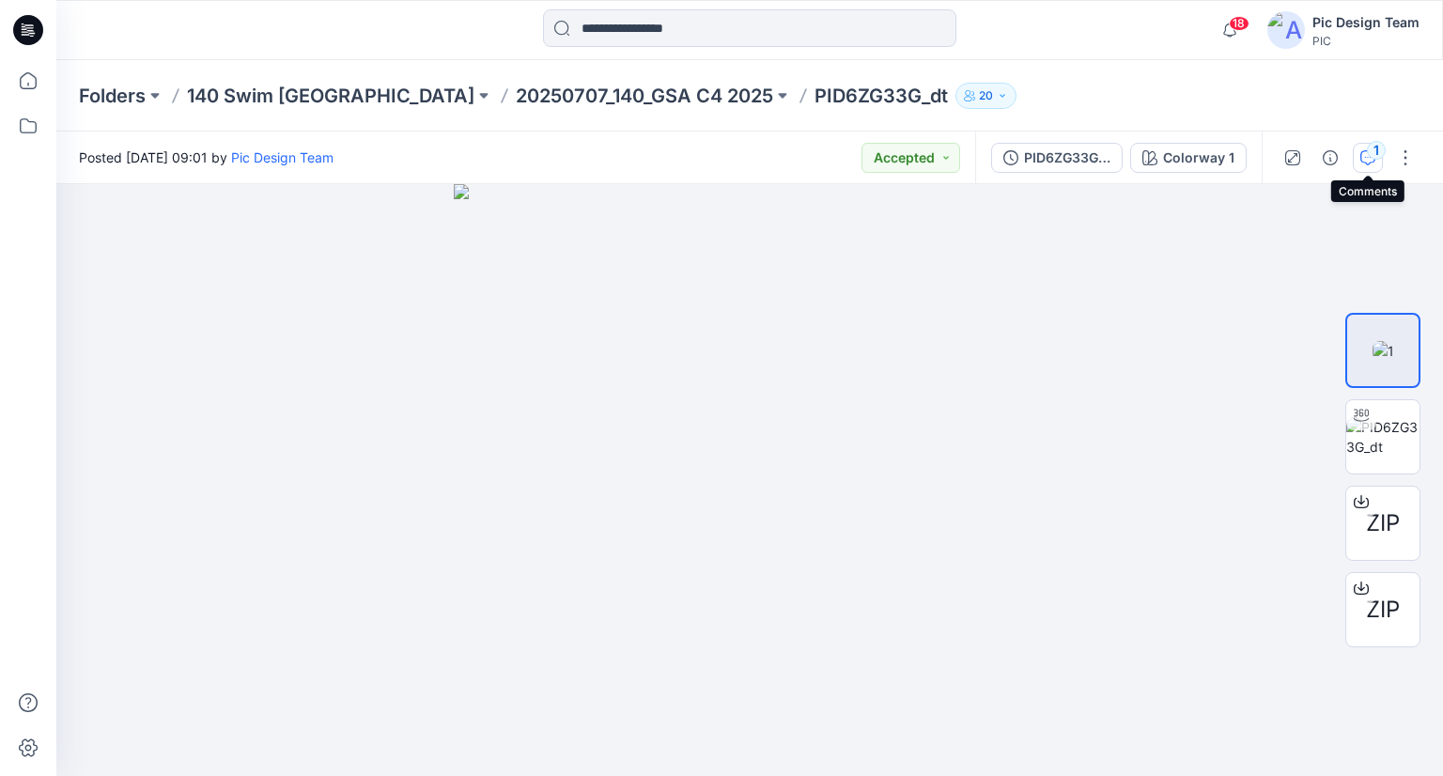
click at [1369, 160] on icon "button" at bounding box center [1368, 157] width 15 height 15
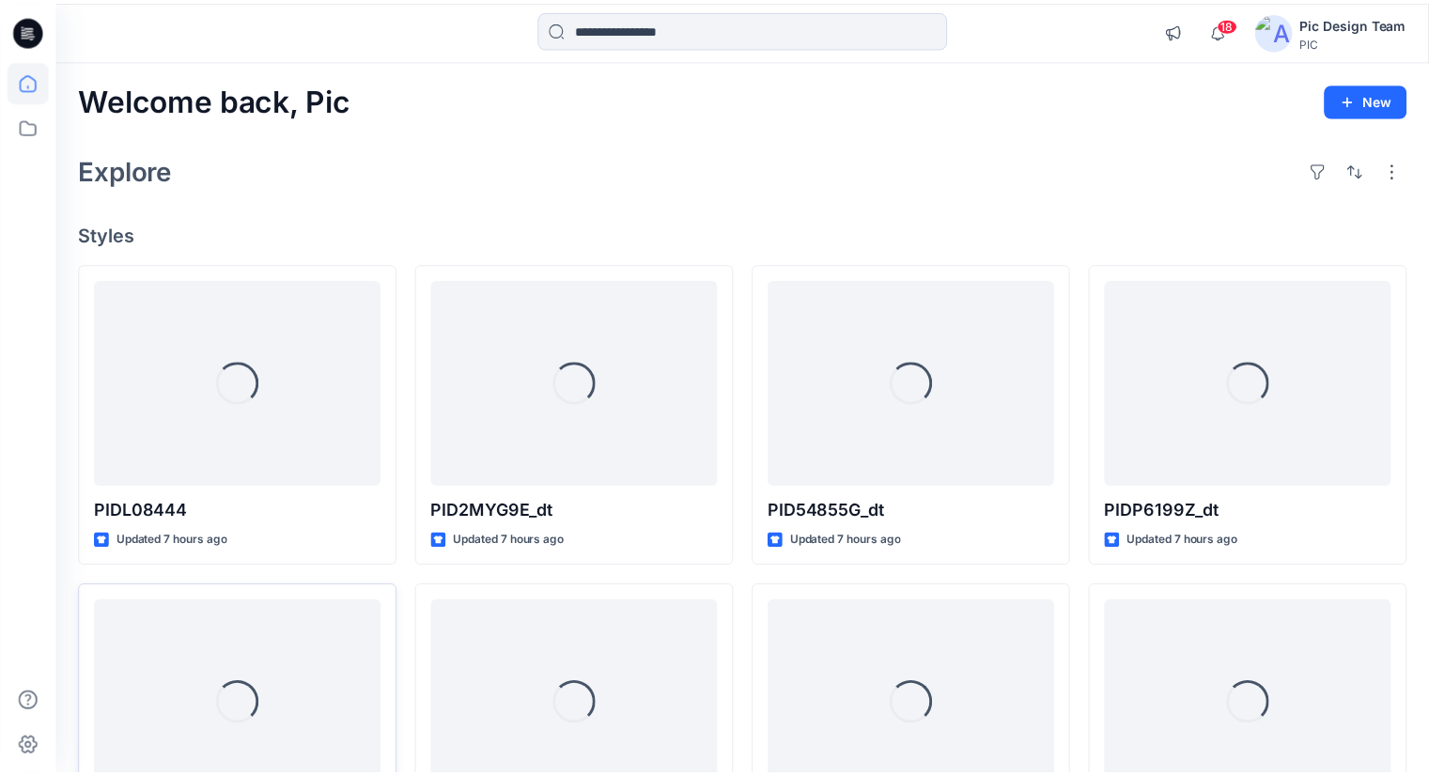
scroll to position [498, 0]
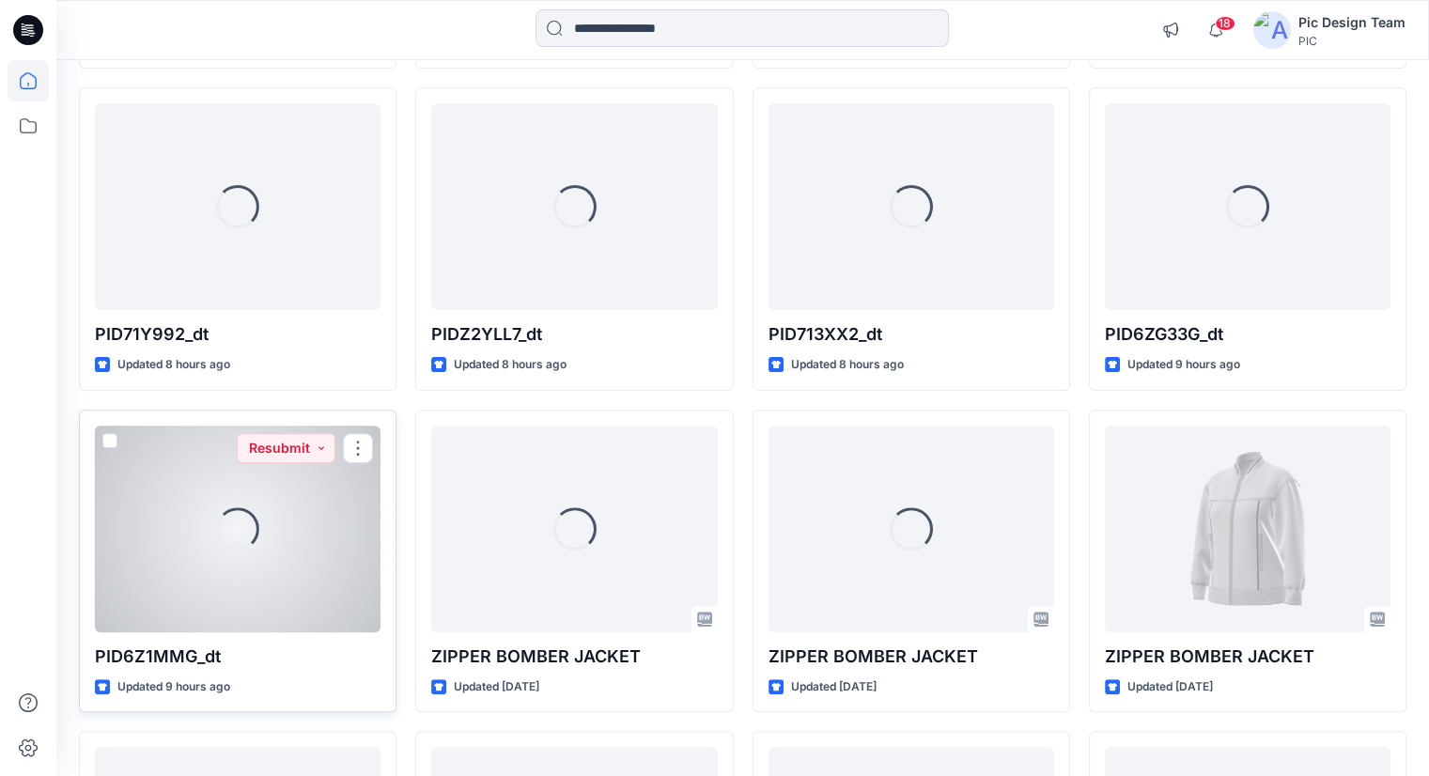
click at [188, 490] on div "Loading..." at bounding box center [238, 529] width 286 height 207
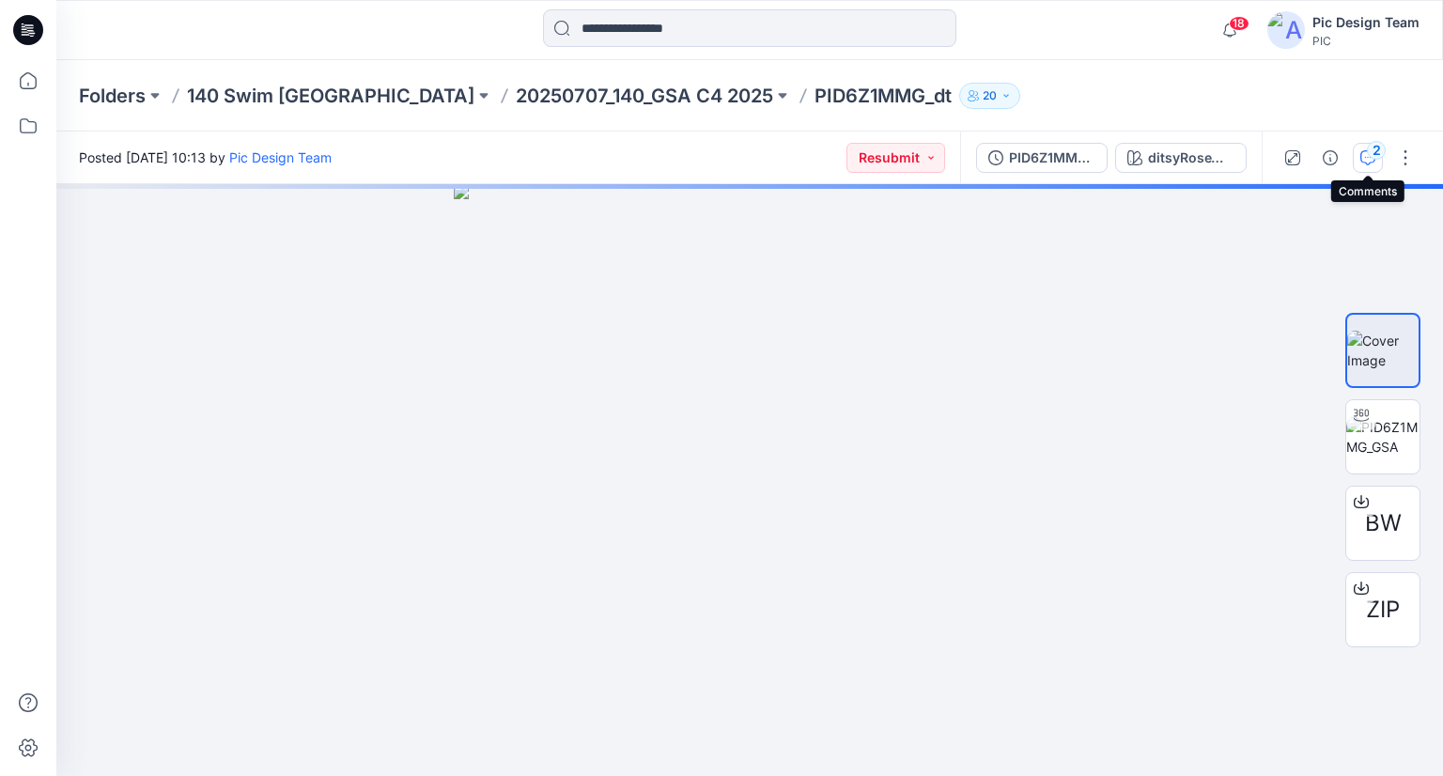
click at [1368, 159] on icon "button" at bounding box center [1368, 157] width 15 height 15
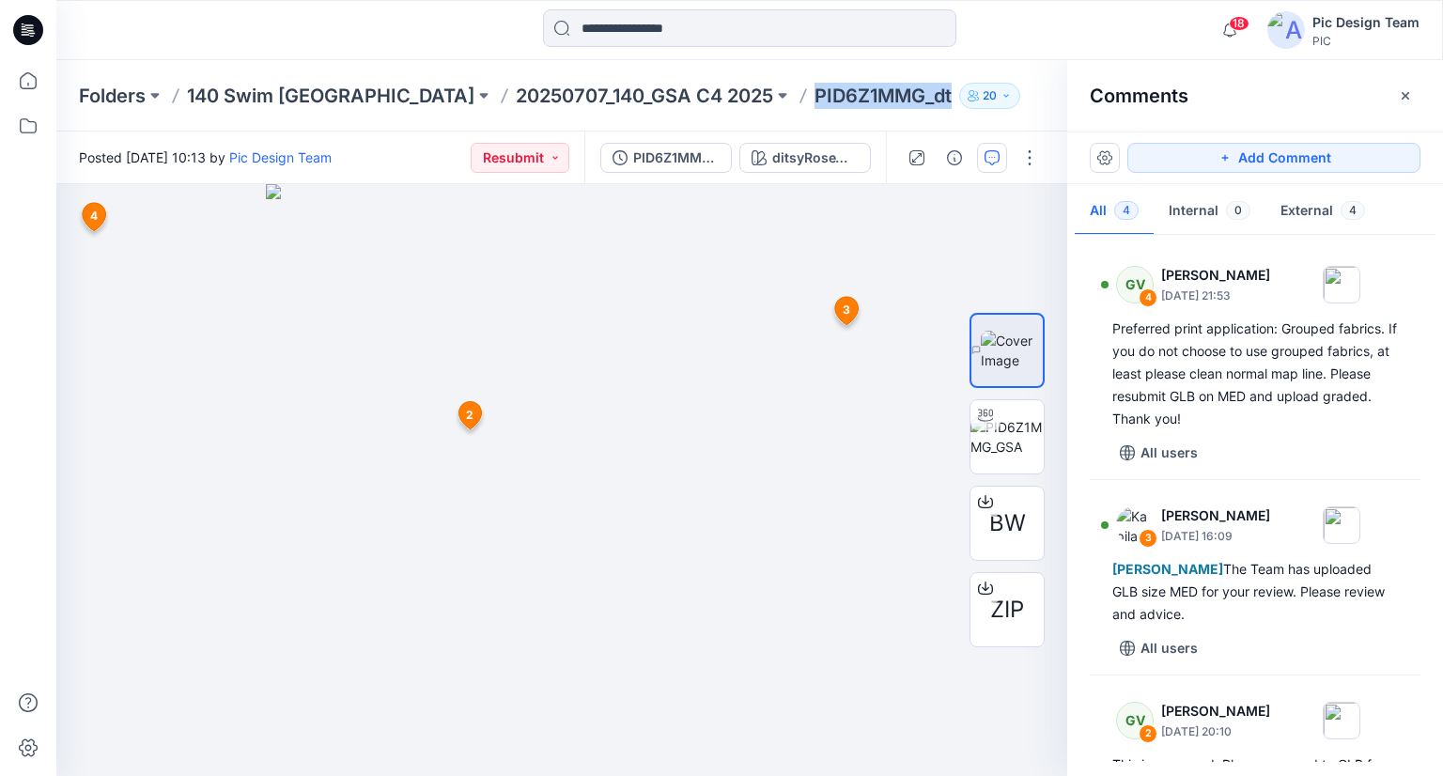
drag, startPoint x: 662, startPoint y: 99, endPoint x: 801, endPoint y: 102, distance: 139.1
click at [801, 102] on div "Folders 140 Swim USA 20250707_140_GSA C4 2025 PID6Z1MMG_dt 20" at bounding box center [676, 96] width 1195 height 26
copy p "PID6Z1MMG_dt"
